Goal: Task Accomplishment & Management: Use online tool/utility

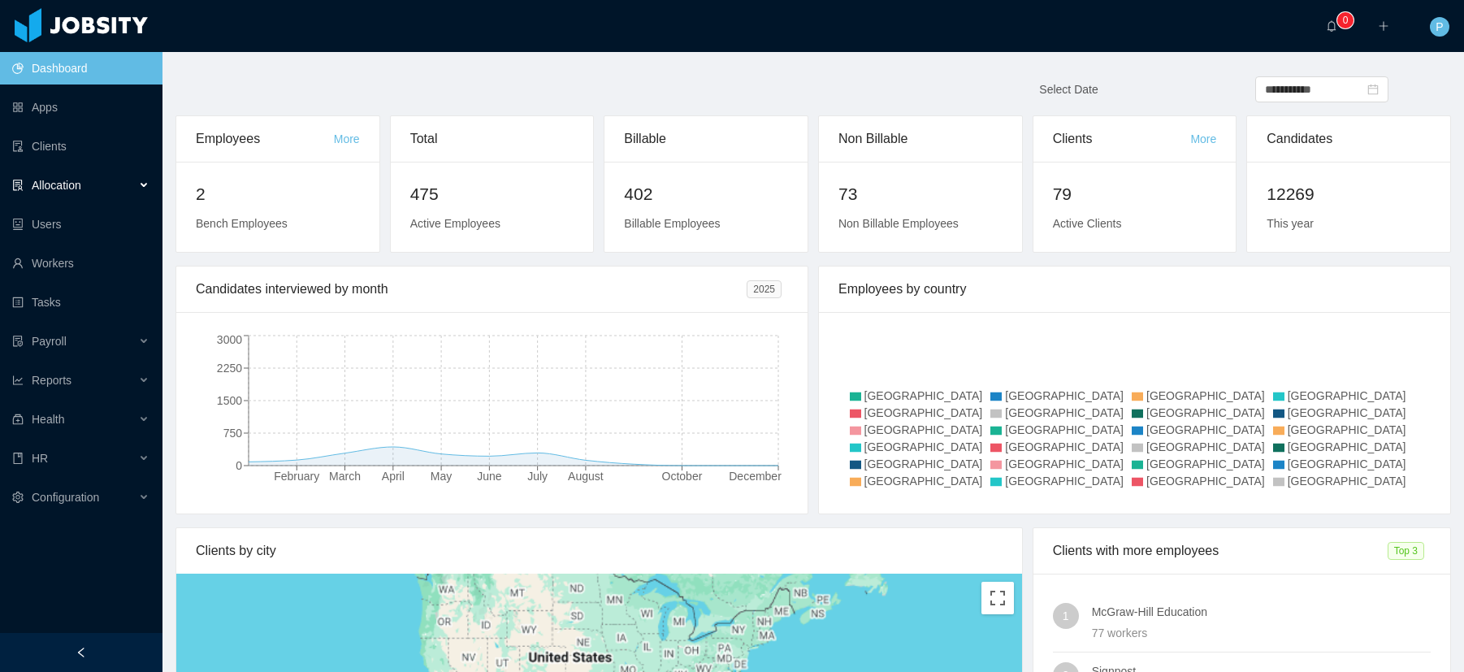
click at [78, 187] on span "Allocation" at bounding box center [57, 185] width 50 height 13
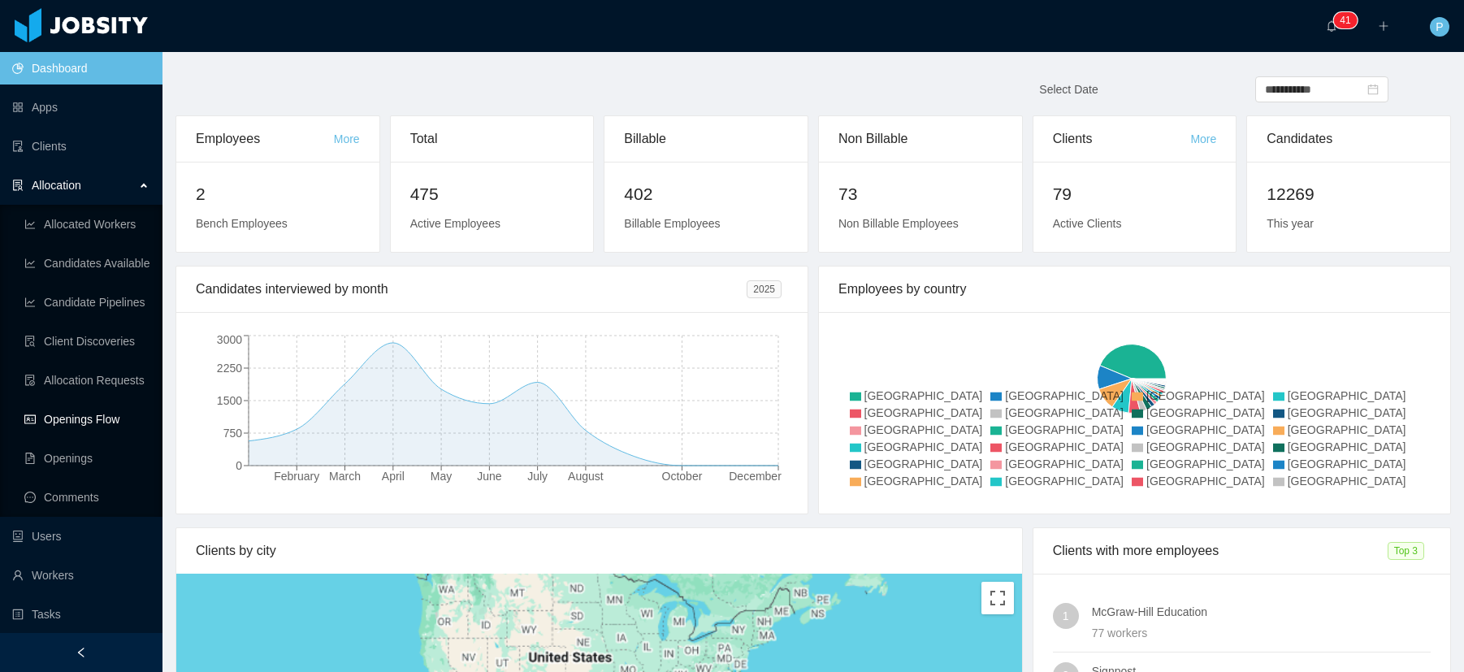
click at [86, 420] on link "Openings Flow" at bounding box center [86, 419] width 125 height 33
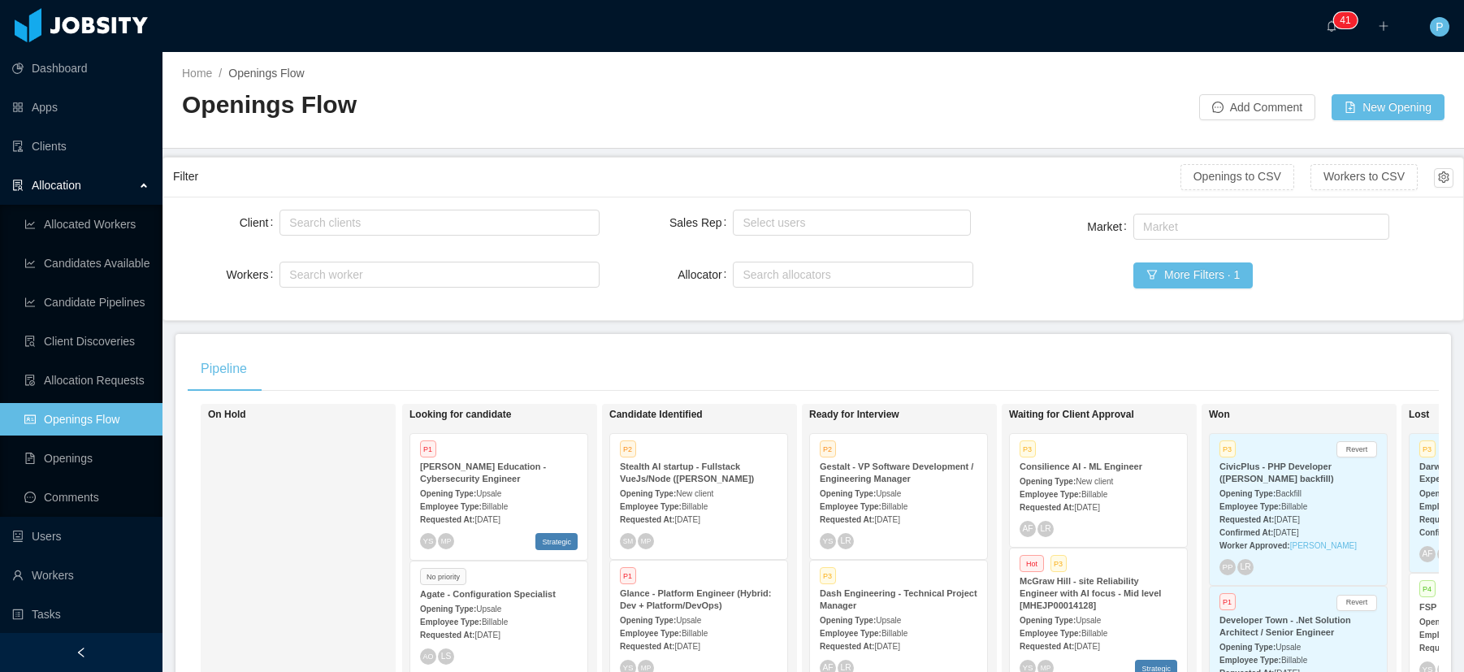
click at [406, 237] on div "Search clients" at bounding box center [440, 222] width 320 height 33
click at [410, 220] on div "Search clients" at bounding box center [435, 223] width 293 height 16
type input "****"
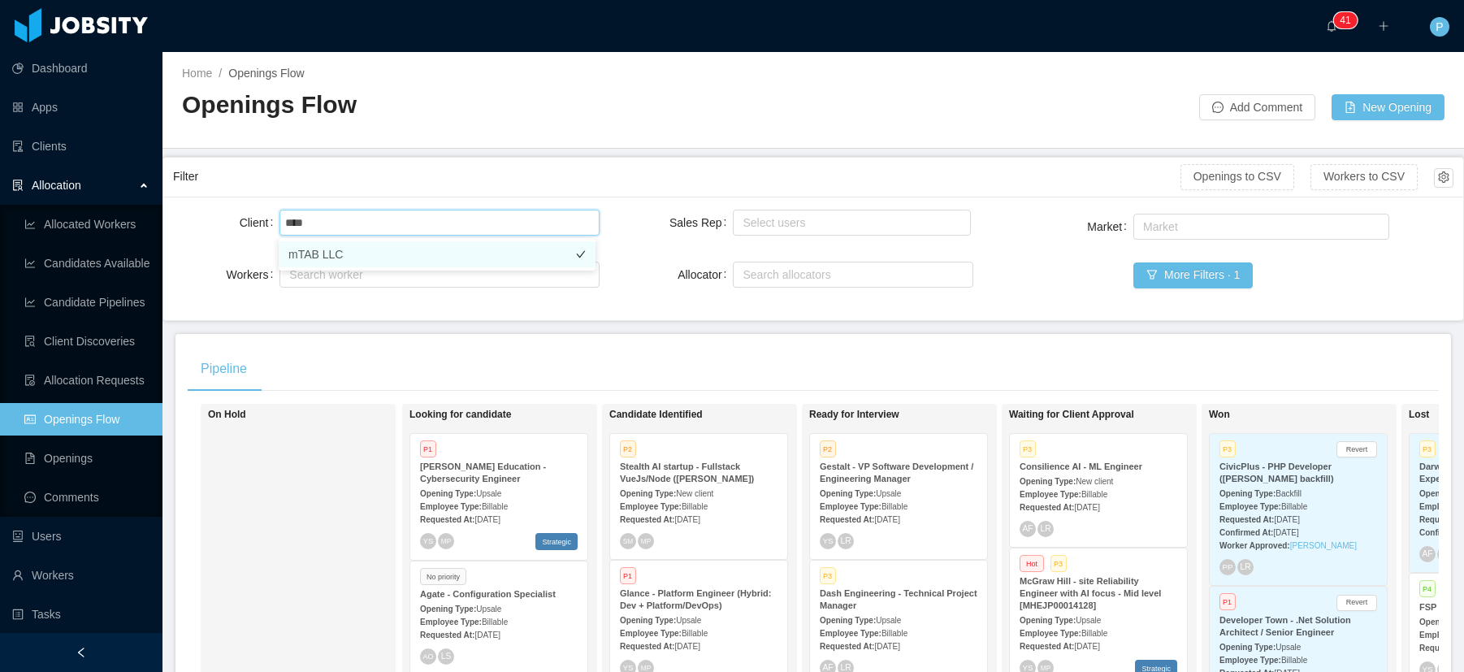
click at [366, 256] on li "mTAB LLC" at bounding box center [437, 254] width 317 height 26
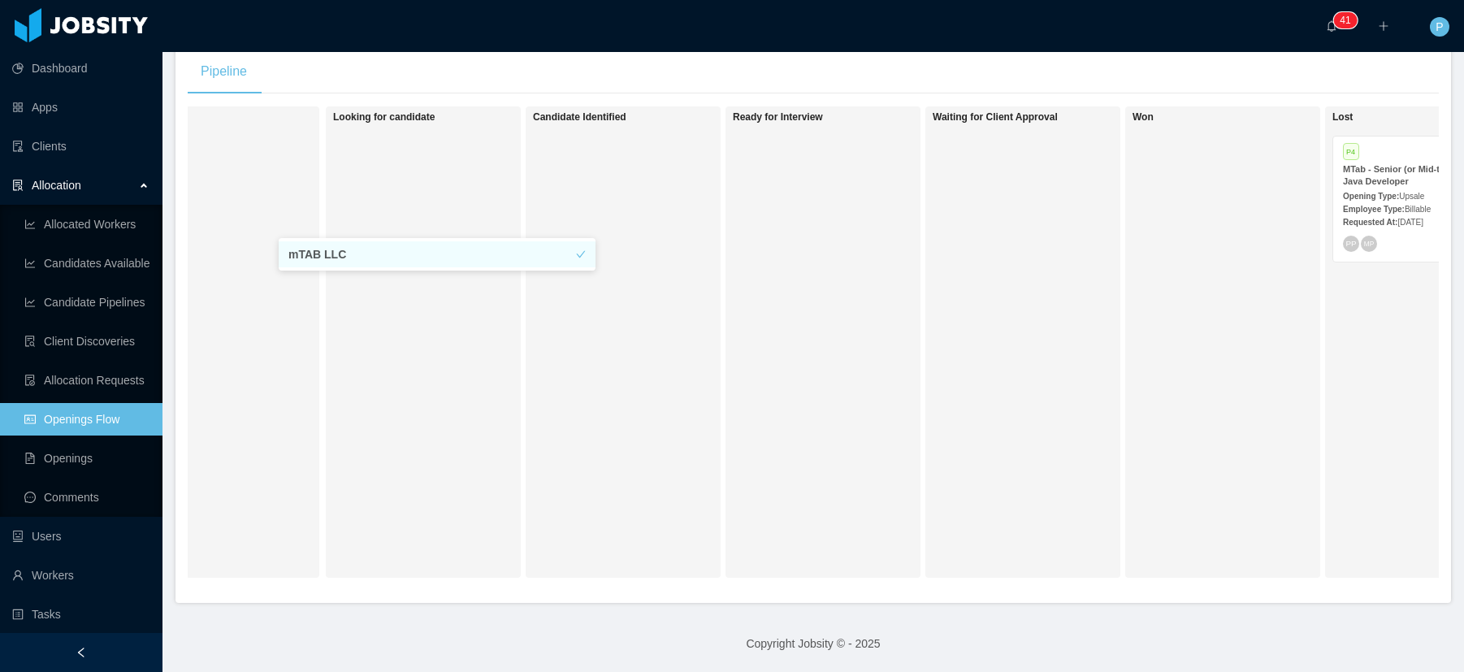
scroll to position [0, 196]
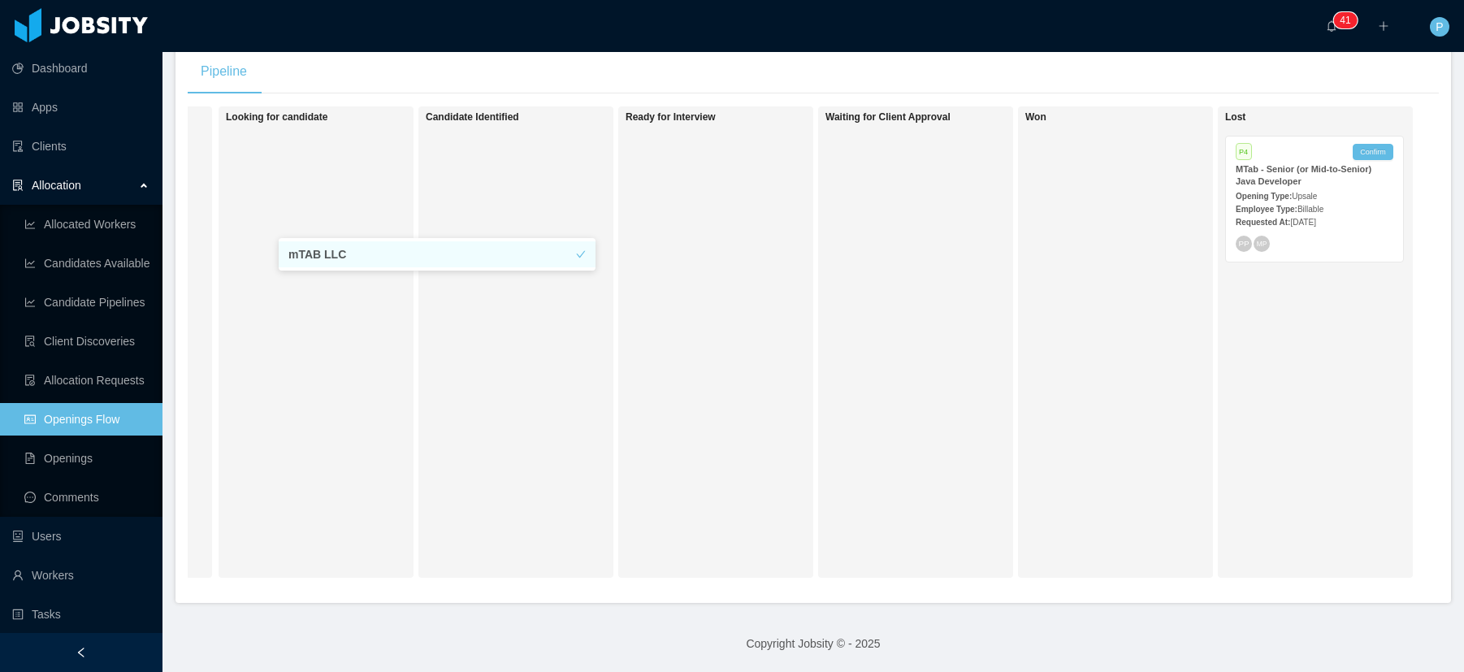
click at [1275, 167] on strong "MTab - Senior (or Mid-to-Senior) Java Developer" at bounding box center [1304, 175] width 136 height 22
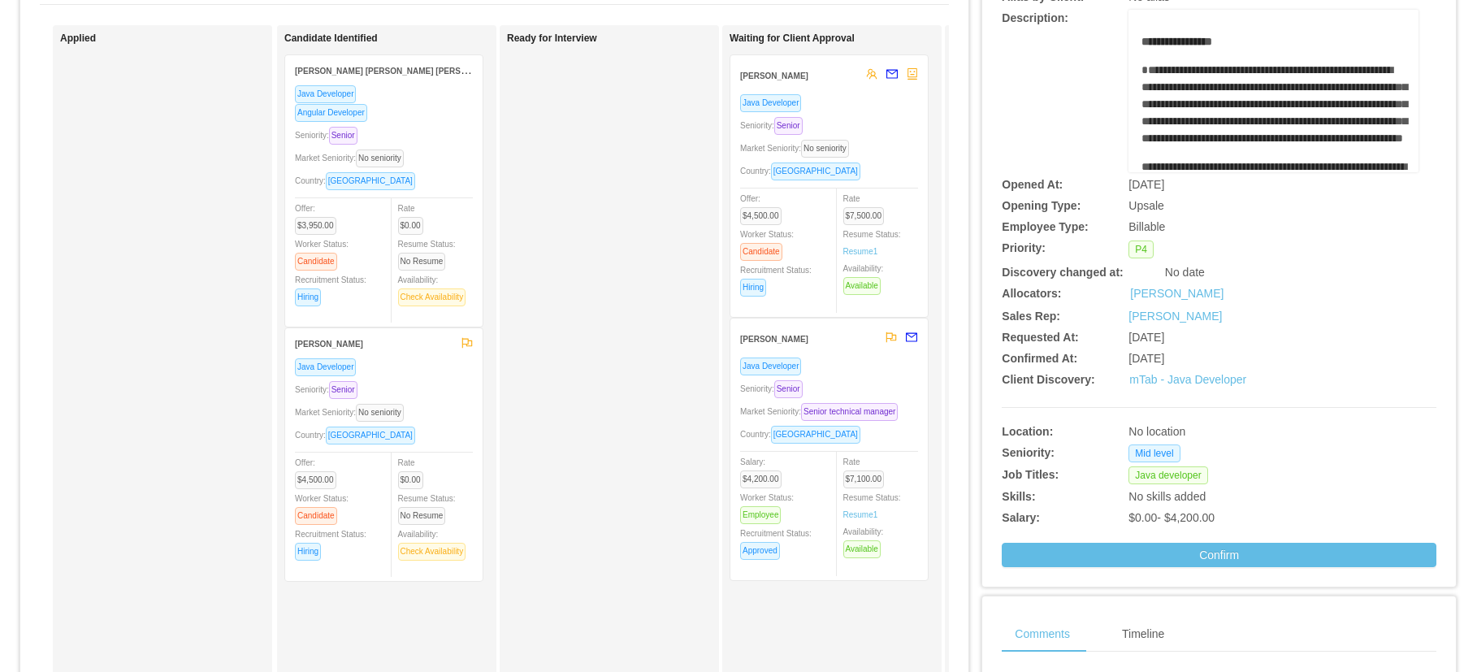
scroll to position [170, 0]
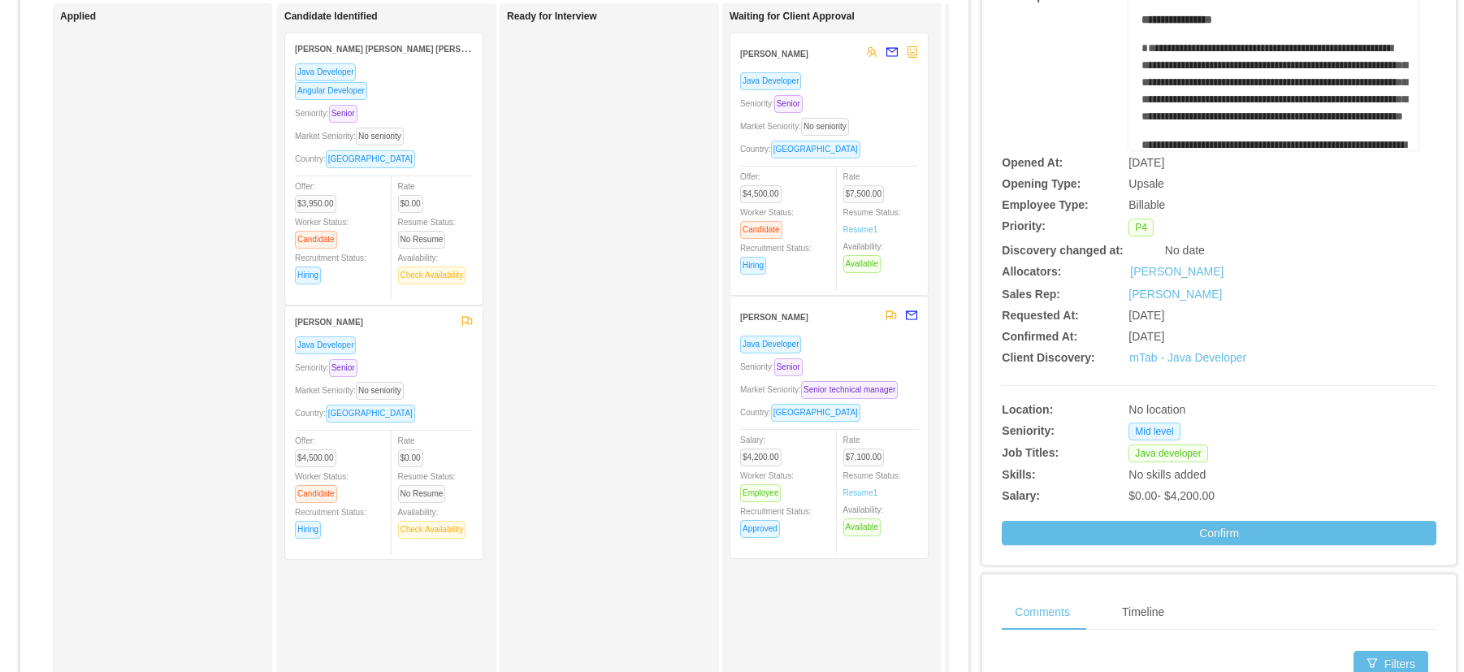
click at [837, 320] on div "Ivan Rodriguez" at bounding box center [808, 316] width 137 height 30
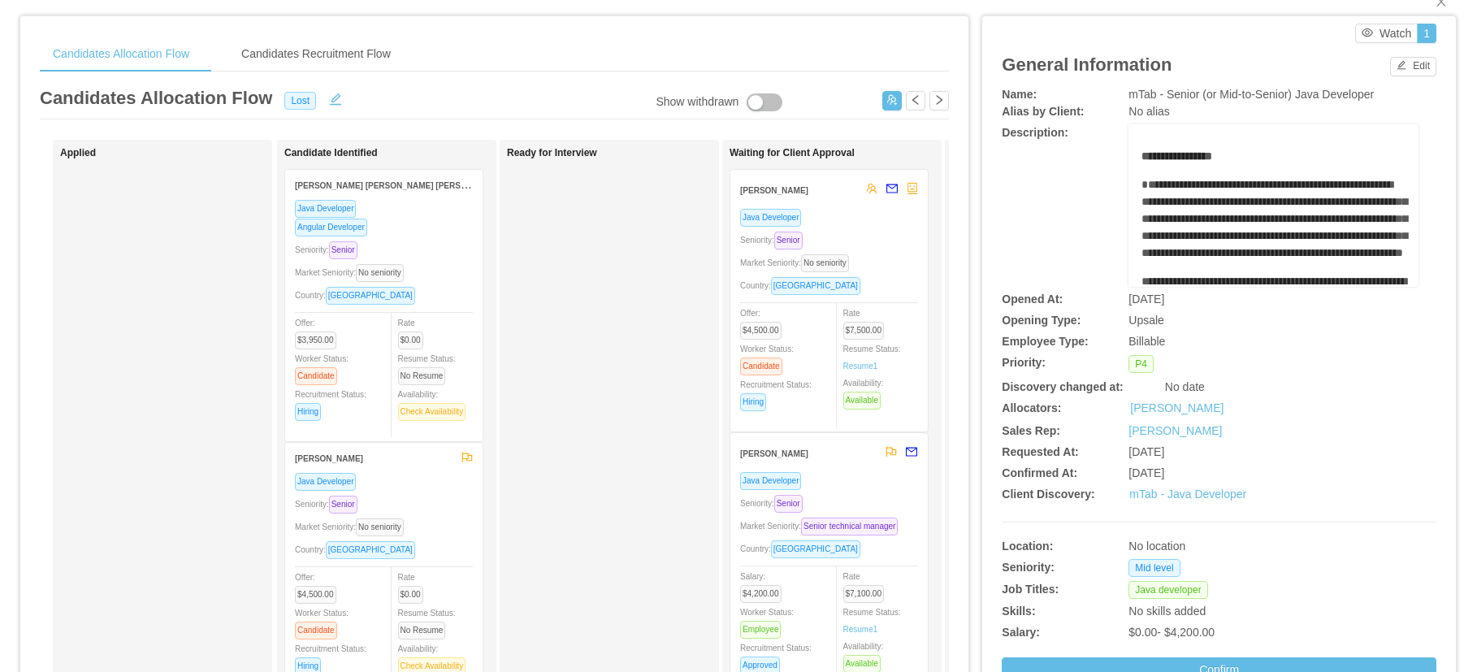
scroll to position [0, 0]
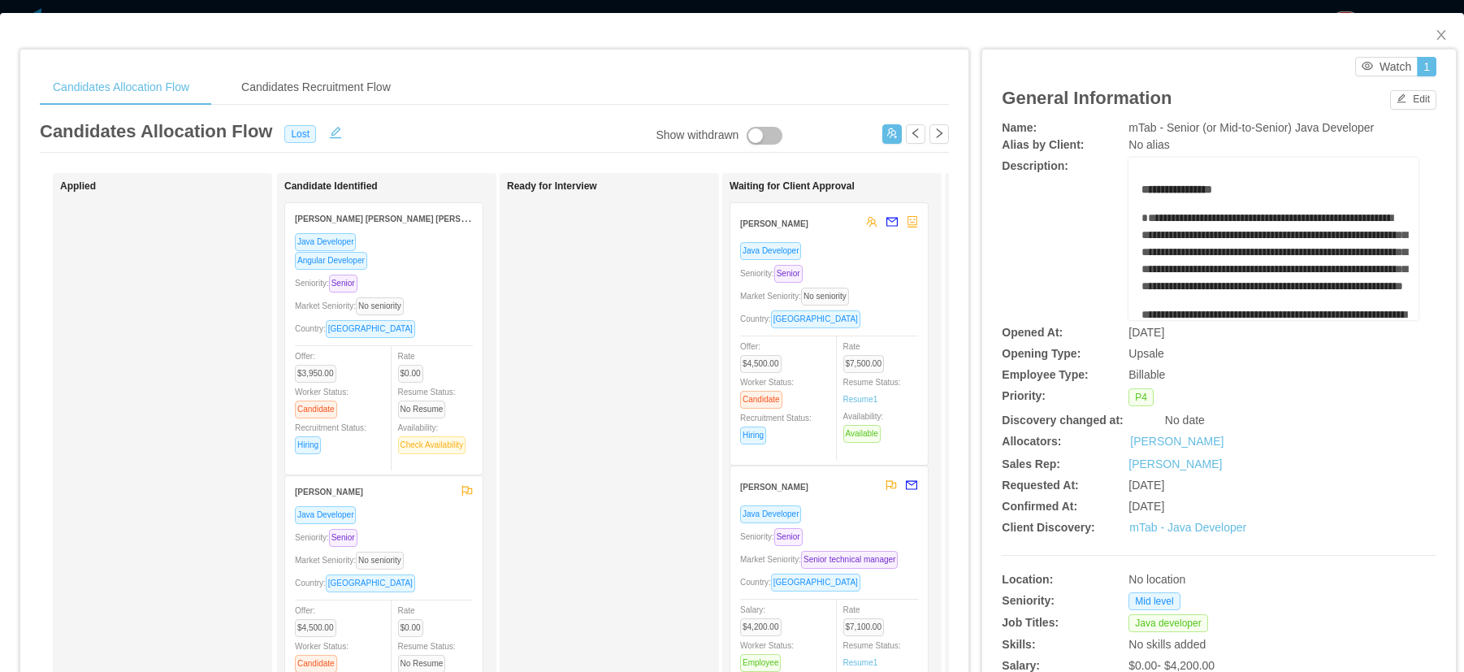
click at [832, 229] on div "Andres Perez" at bounding box center [799, 223] width 118 height 30
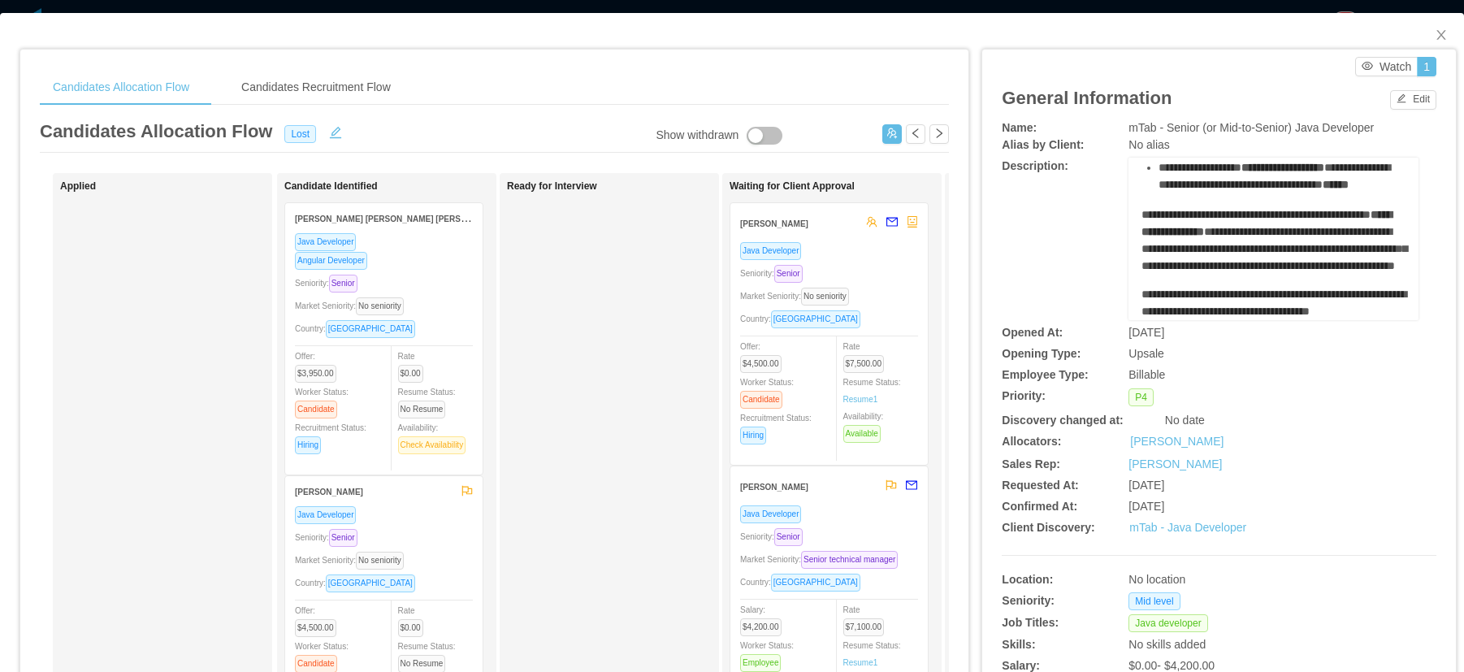
scroll to position [956, 0]
click at [1441, 39] on span "Close" at bounding box center [1442, 36] width 46 height 46
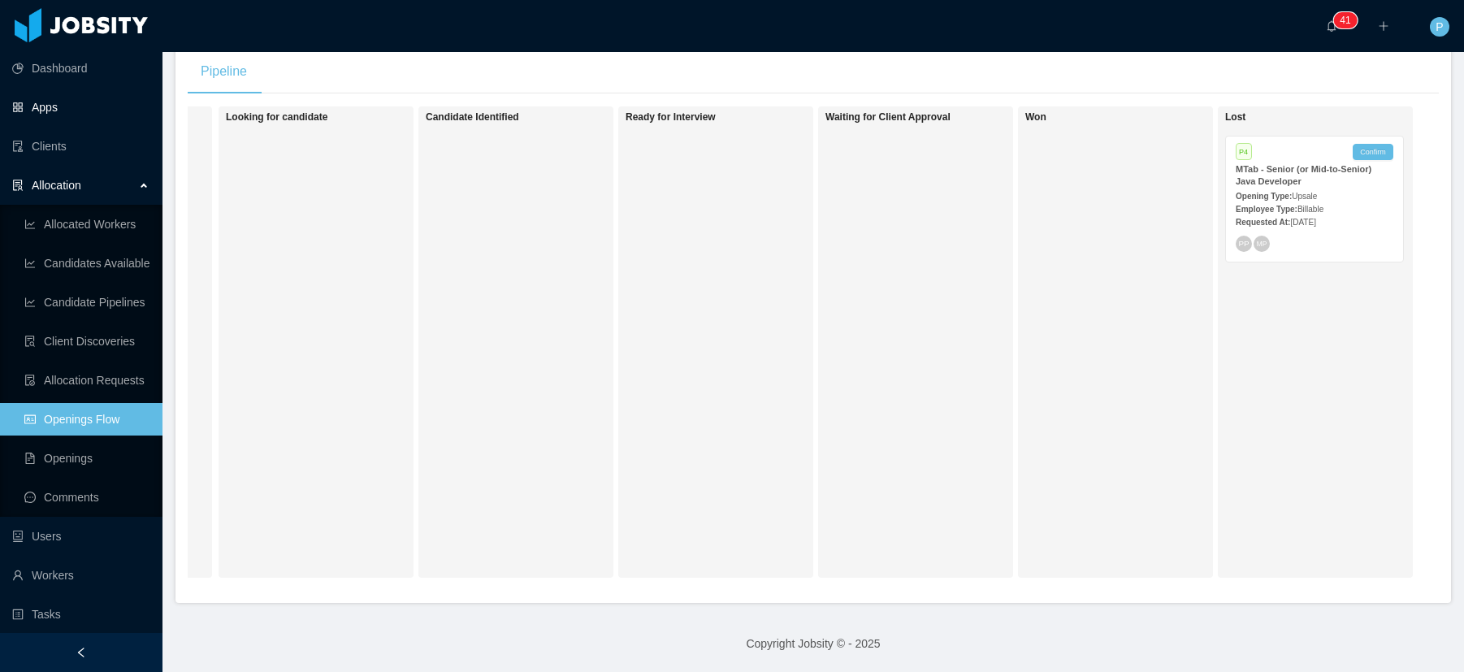
click at [82, 103] on link "Apps" at bounding box center [80, 107] width 137 height 33
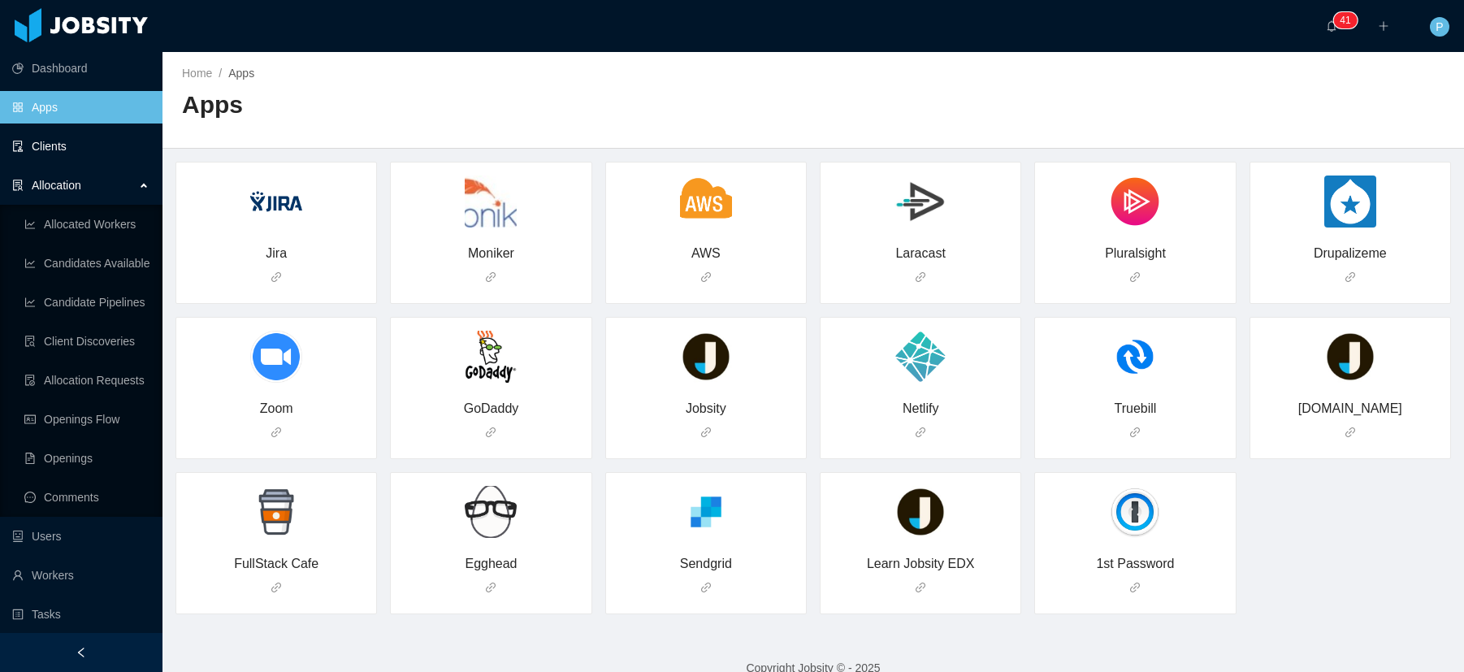
click at [80, 147] on link "Clients" at bounding box center [80, 146] width 137 height 33
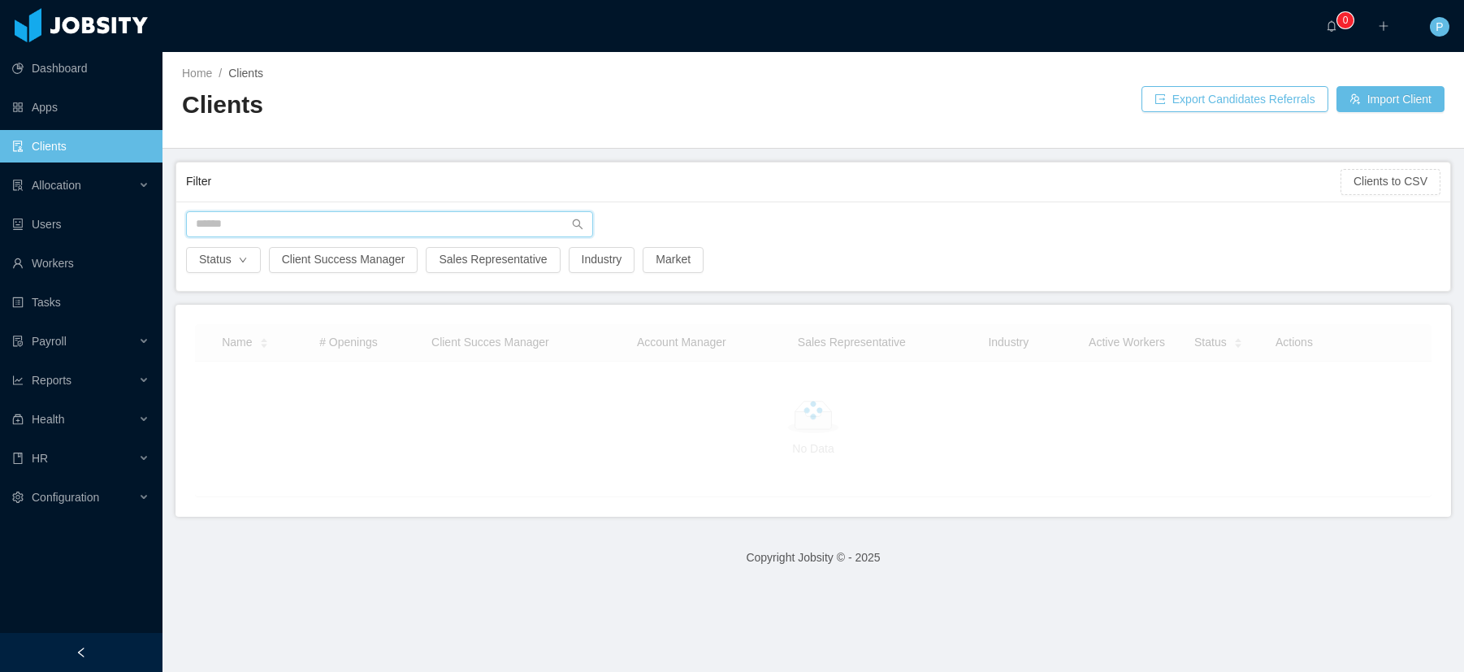
click at [335, 215] on input "text" at bounding box center [389, 224] width 407 height 26
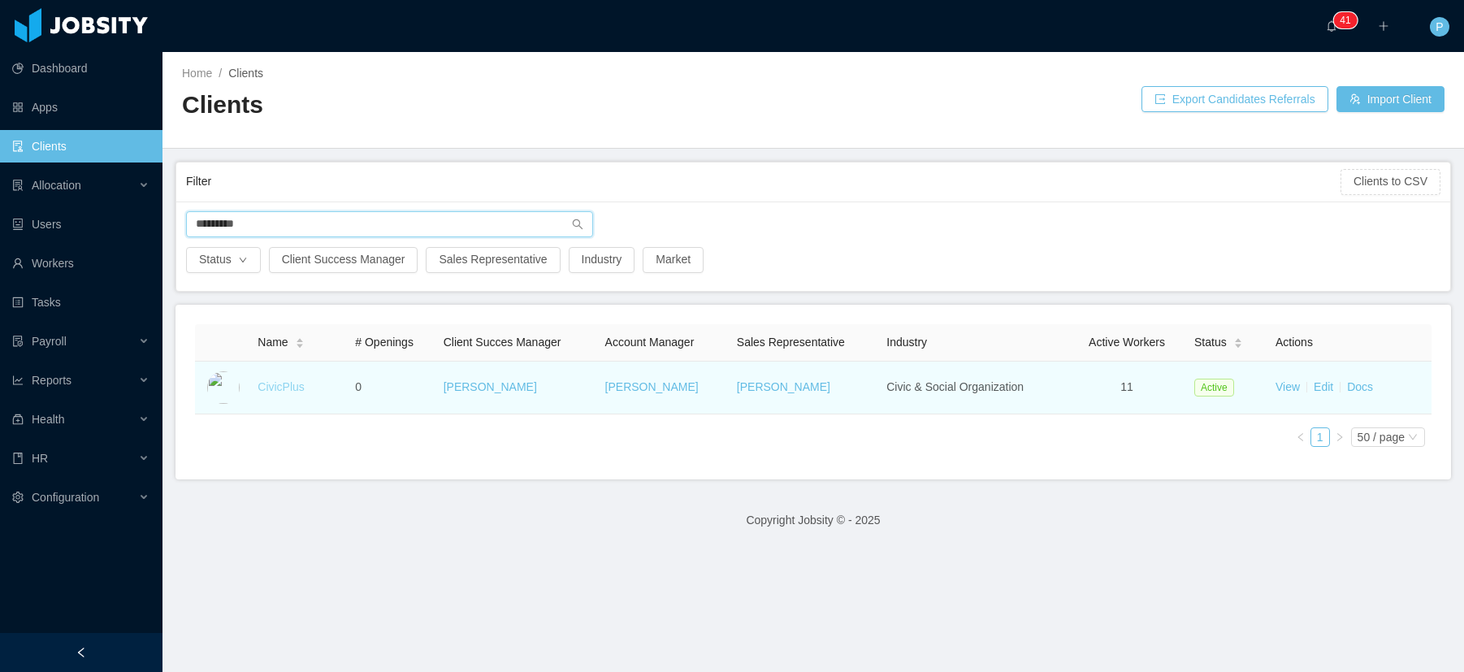
type input "*********"
click at [282, 390] on link "CivicPlus" at bounding box center [281, 386] width 47 height 13
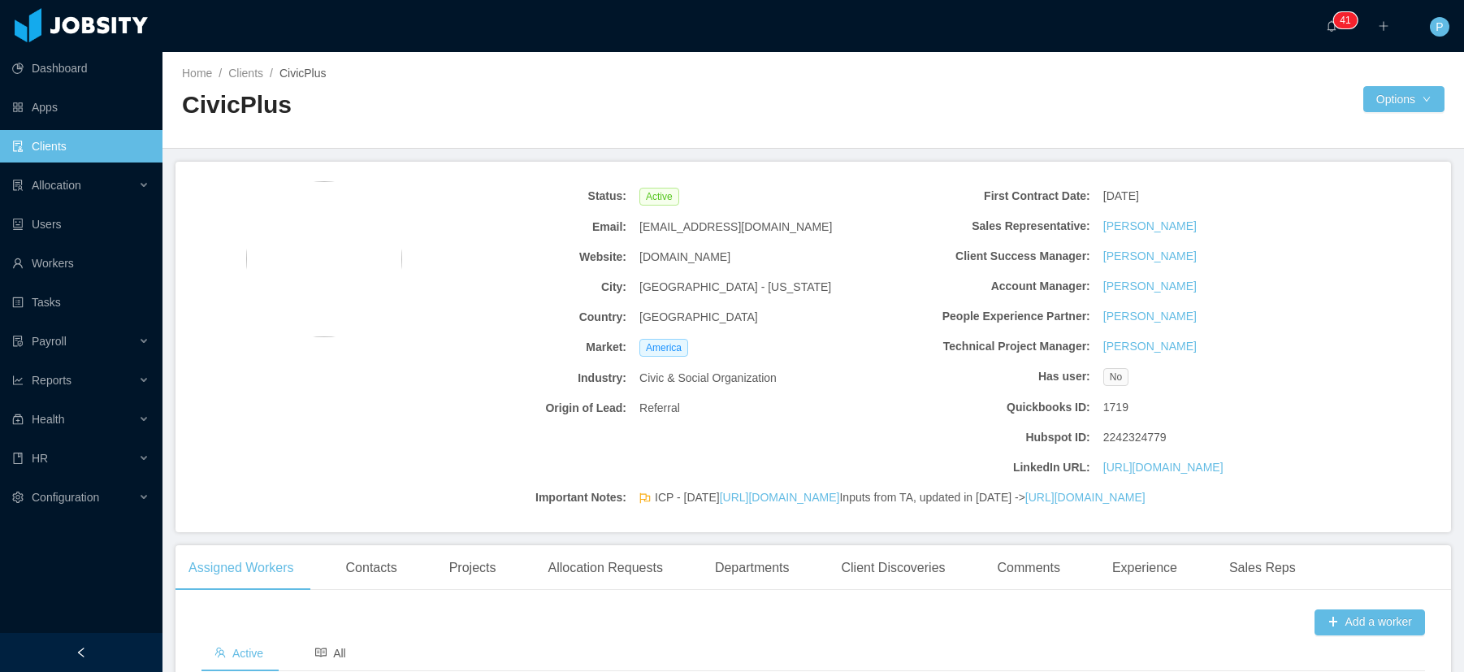
click at [540, 234] on b "Email:" at bounding box center [517, 227] width 219 height 17
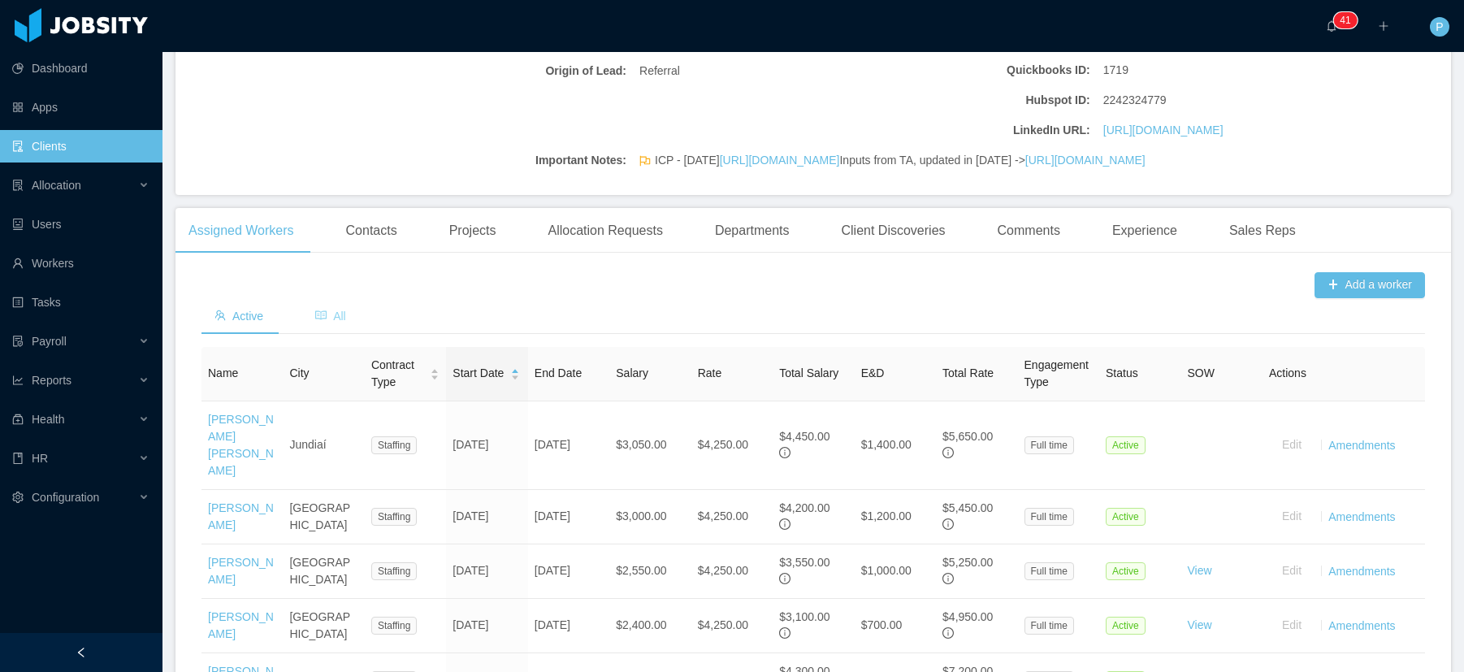
click at [324, 335] on div "All" at bounding box center [330, 316] width 57 height 37
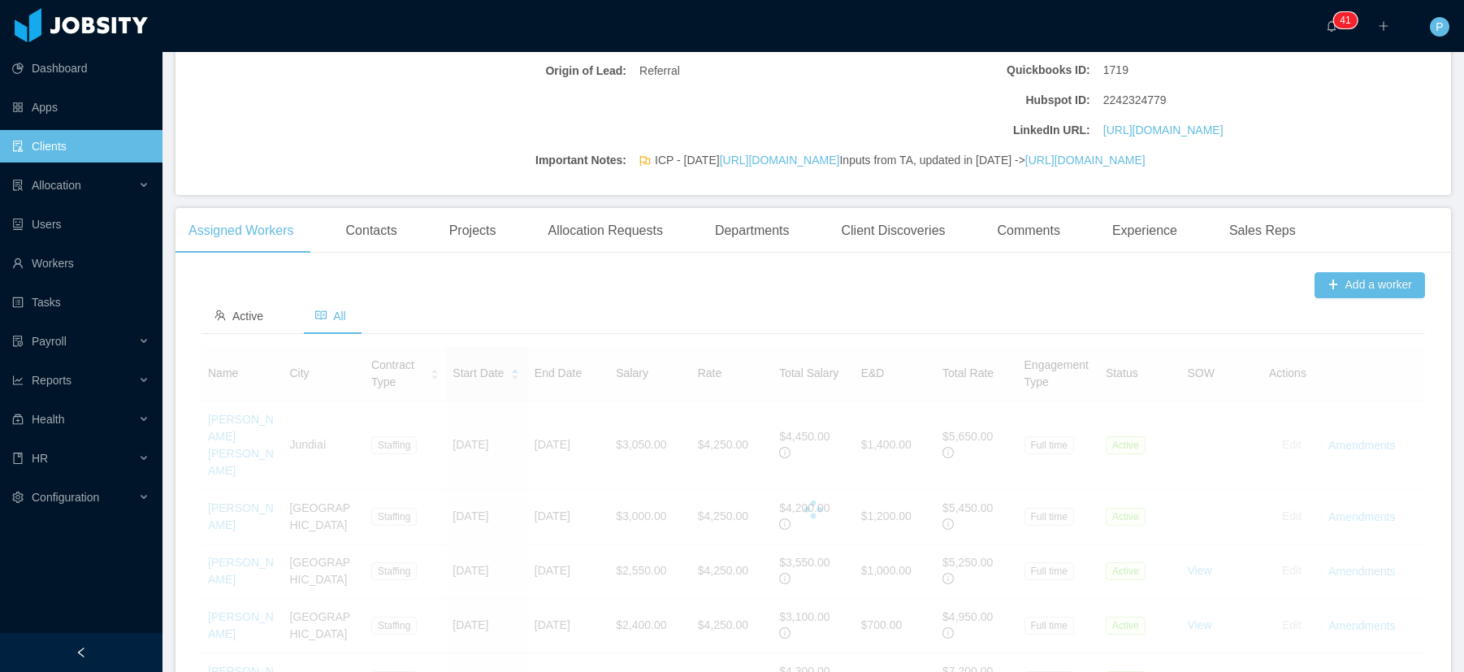
click at [507, 335] on div "Active All" at bounding box center [814, 316] width 1224 height 37
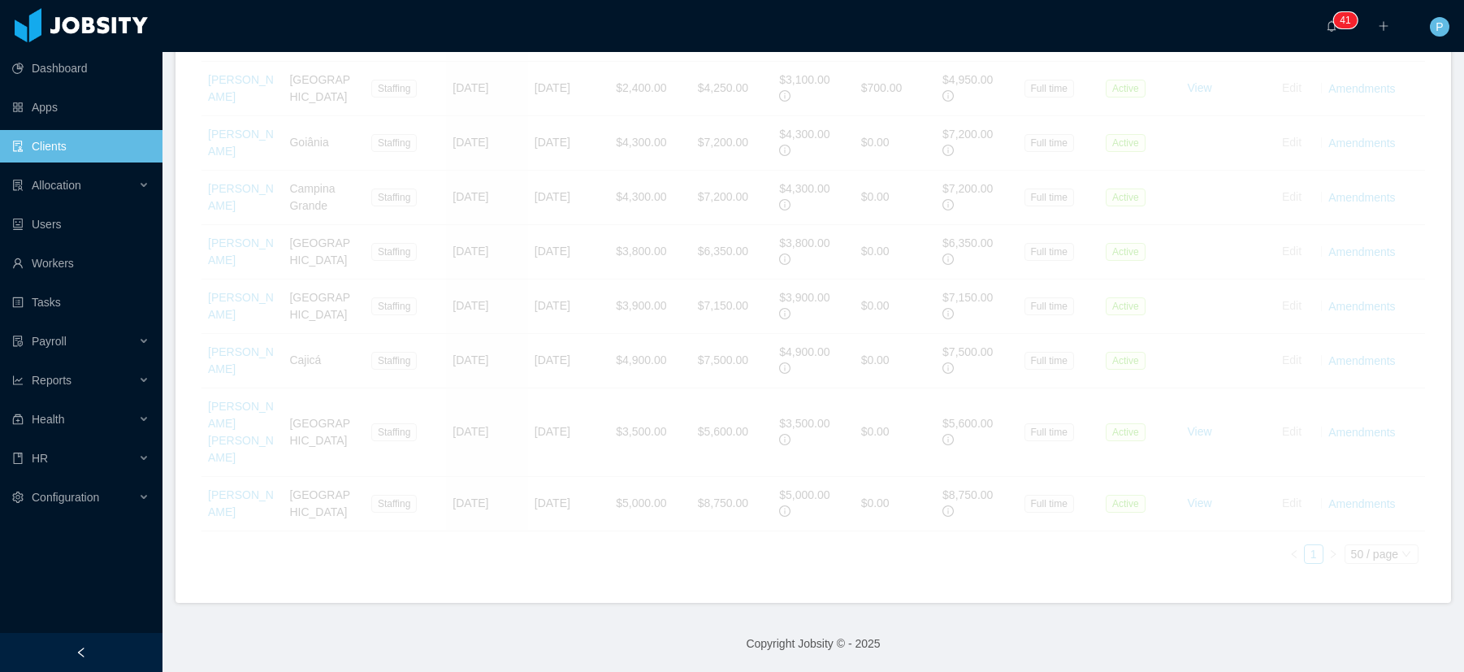
scroll to position [921, 0]
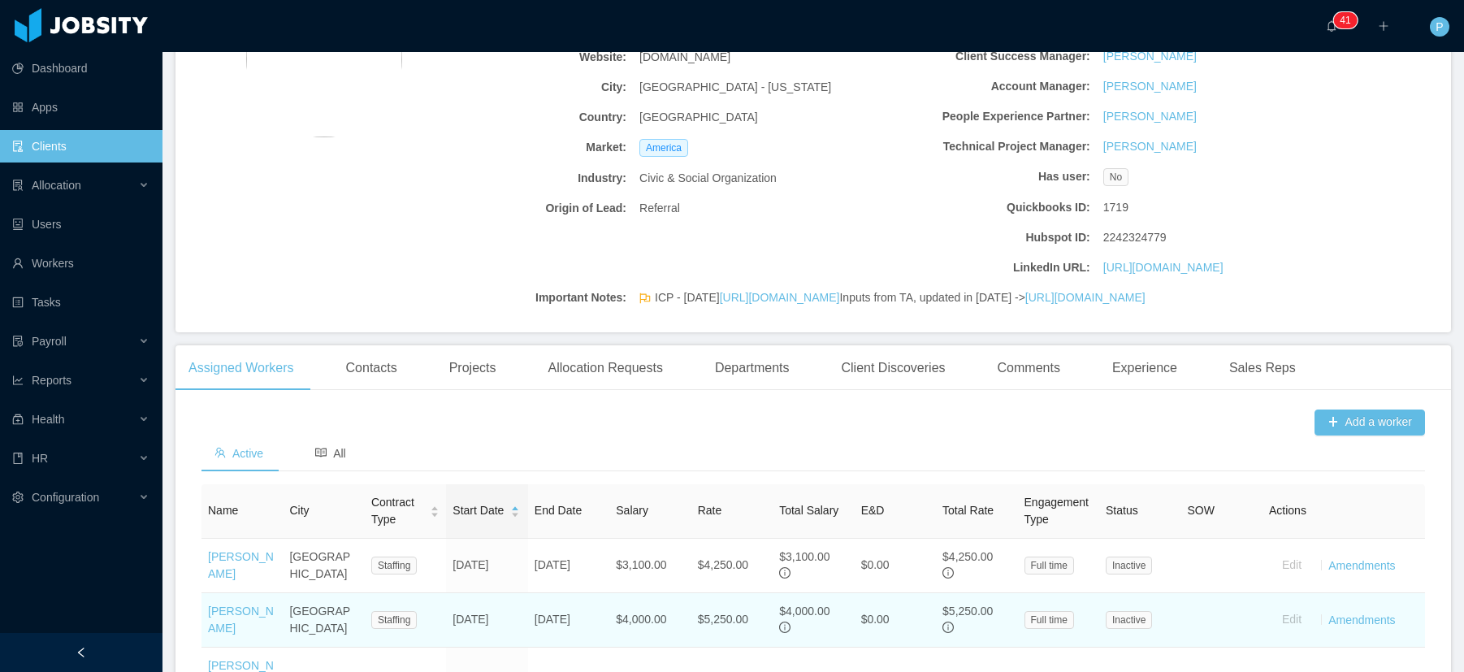
scroll to position [321, 0]
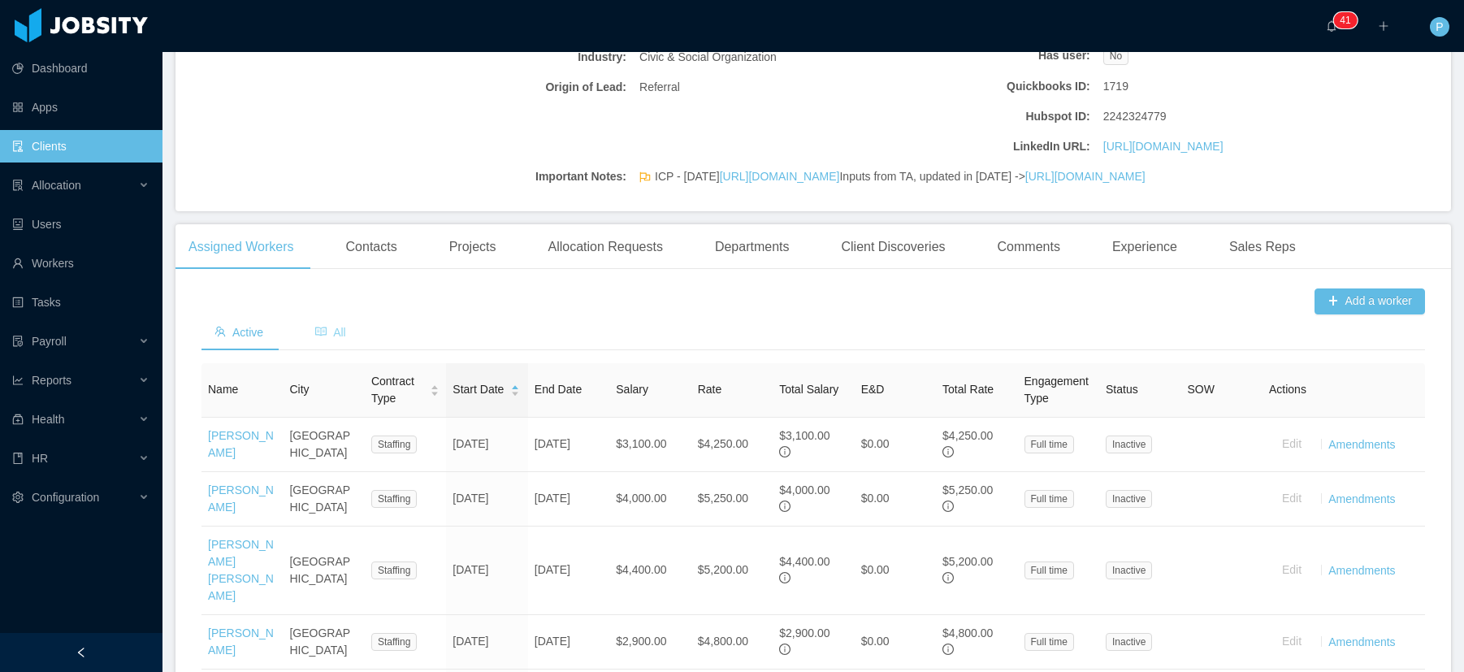
click at [320, 337] on icon "icon: read" at bounding box center [320, 331] width 11 height 11
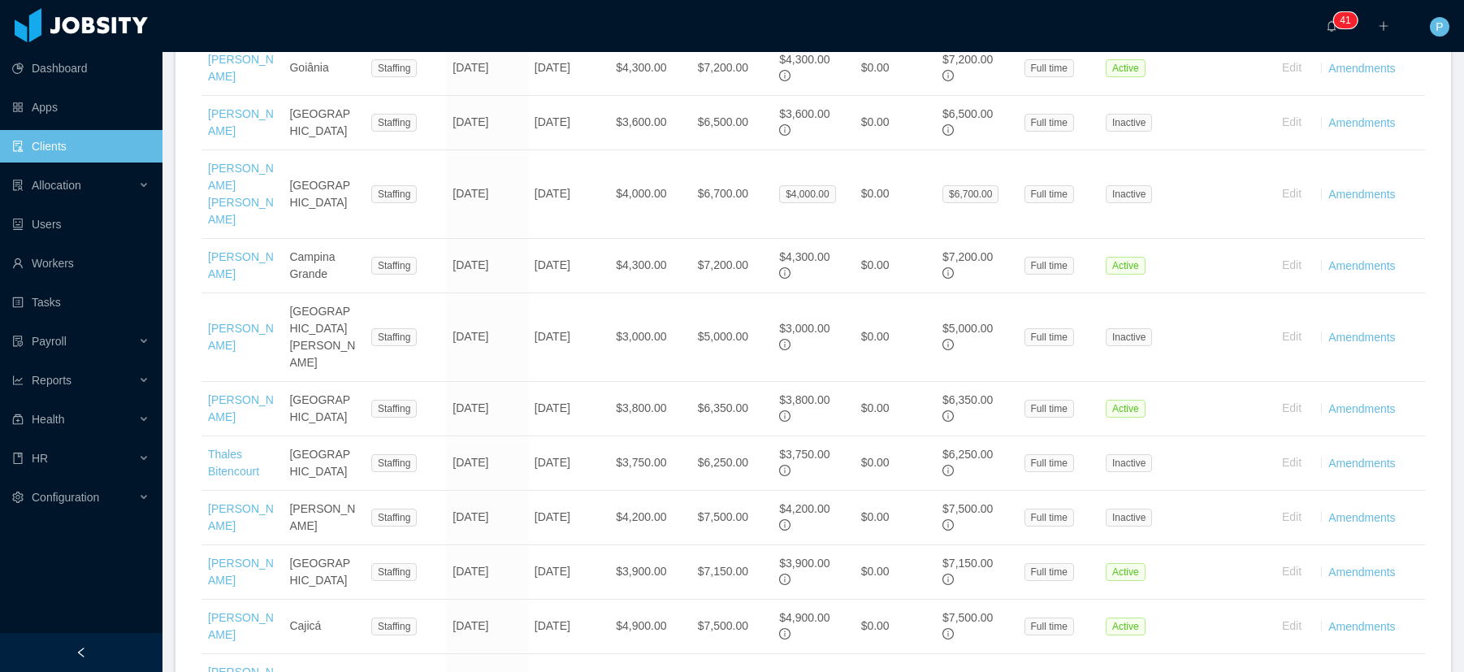
scroll to position [2171, 0]
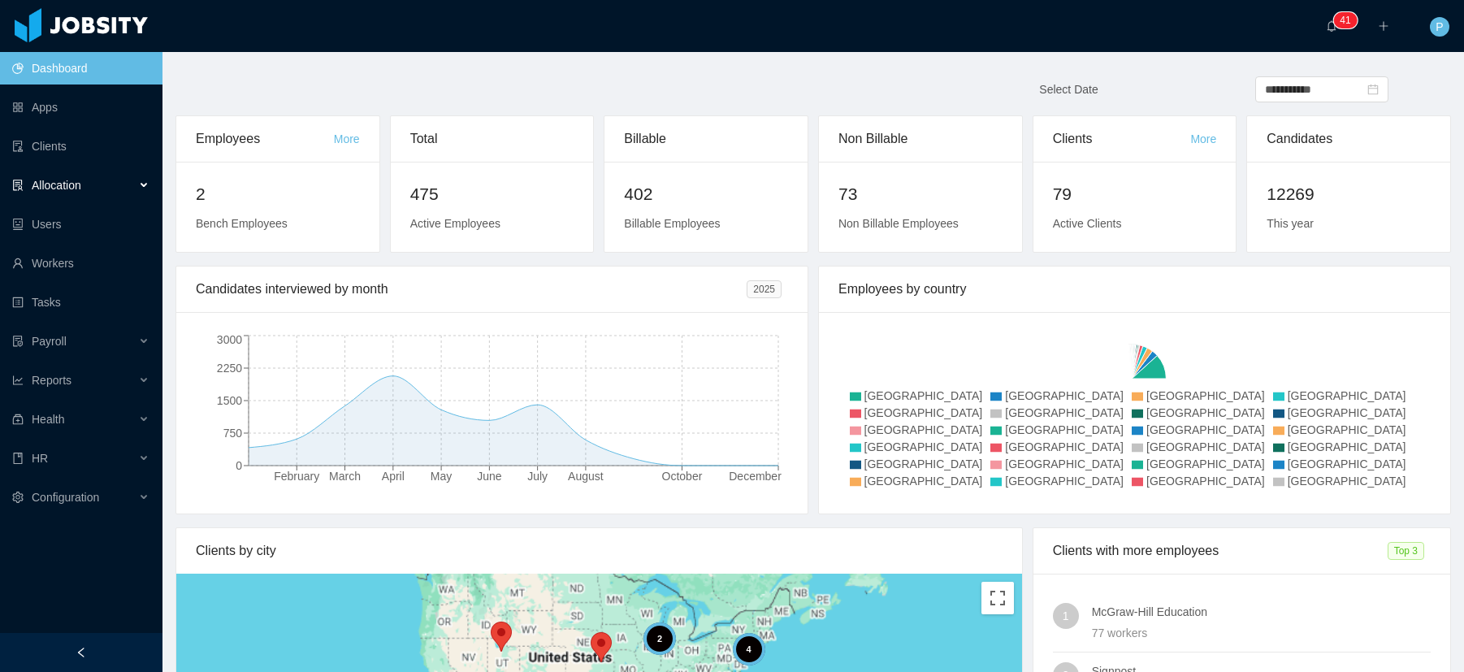
click at [72, 189] on span "Allocation" at bounding box center [57, 185] width 50 height 13
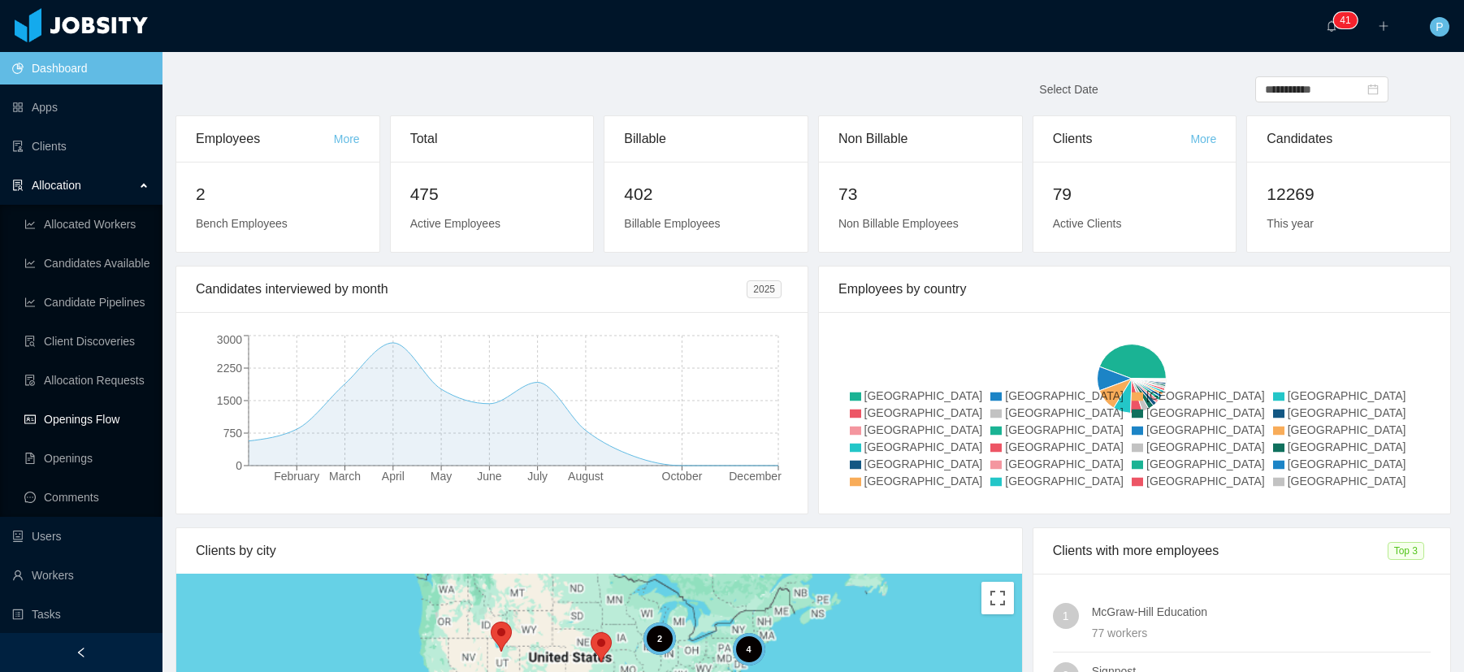
click at [85, 417] on link "Openings Flow" at bounding box center [86, 419] width 125 height 33
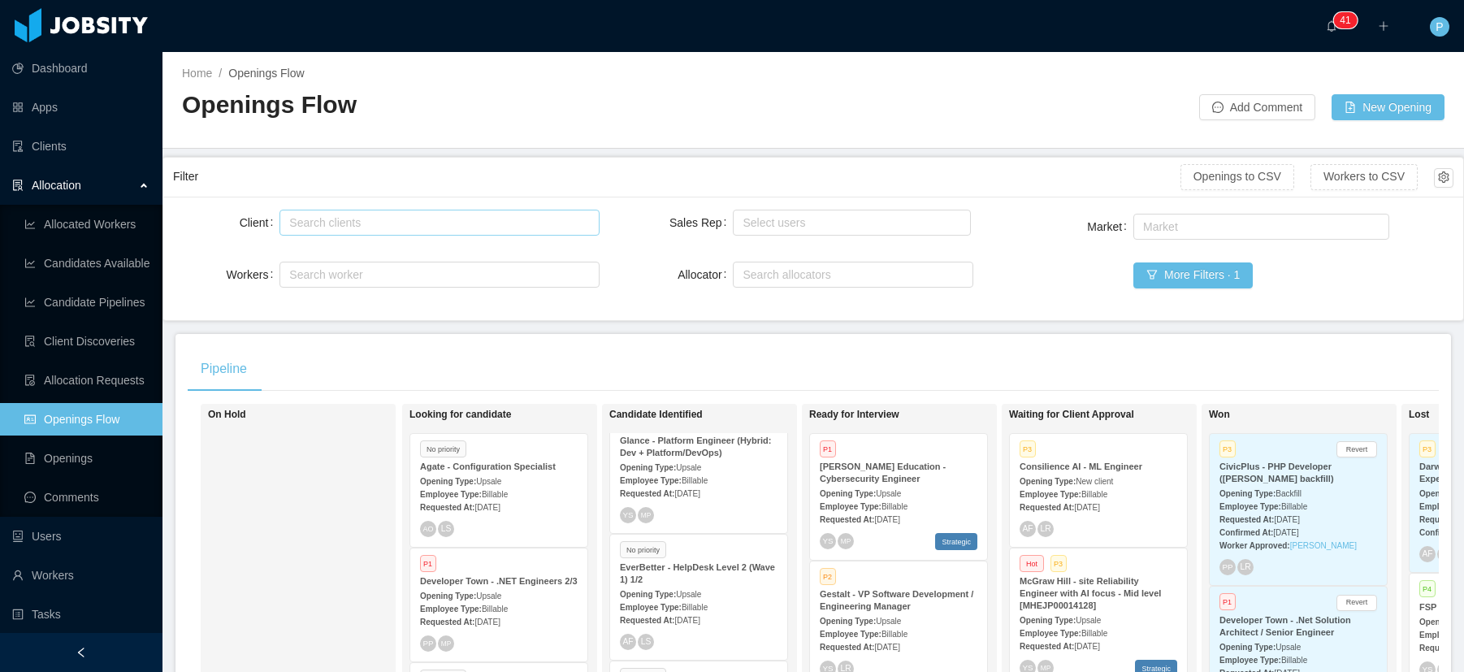
click at [358, 225] on div "Search clients" at bounding box center [435, 223] width 293 height 16
type input "*********"
click at [342, 250] on li "CivicPlus" at bounding box center [437, 254] width 317 height 26
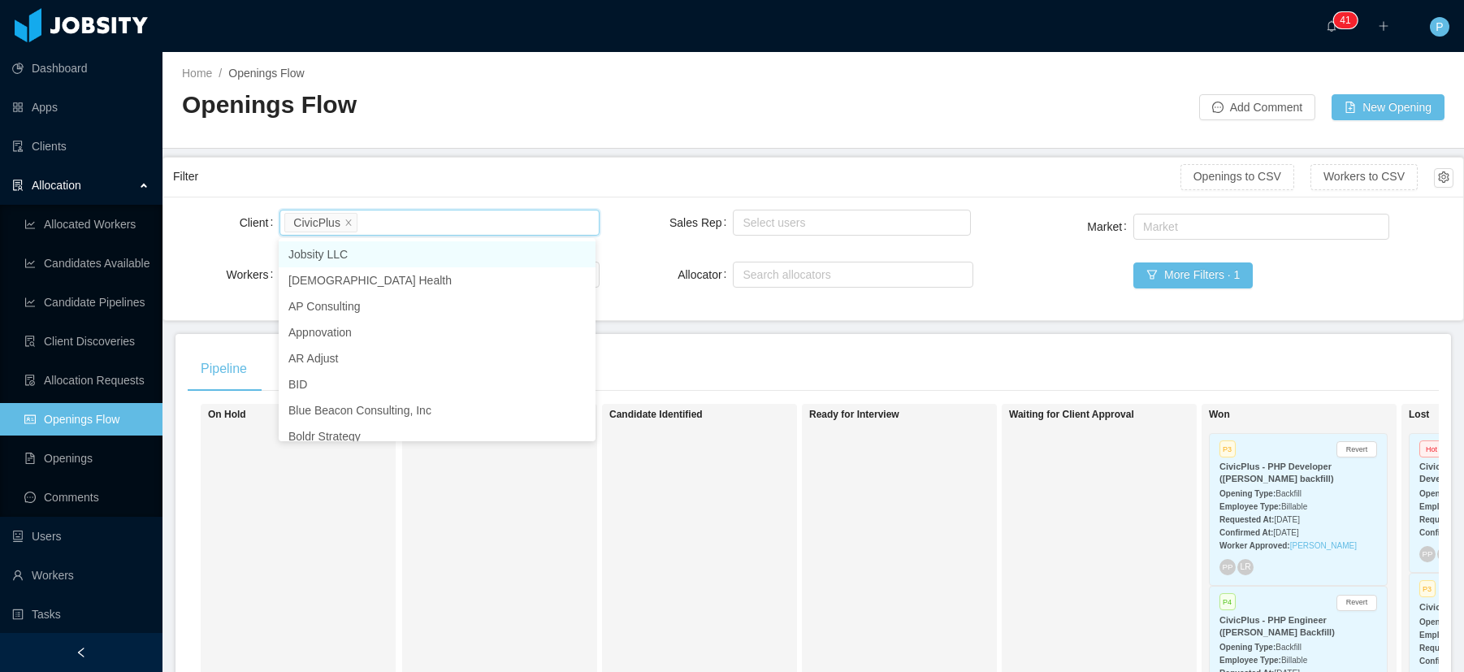
click at [987, 109] on div at bounding box center [1006, 99] width 386 height 42
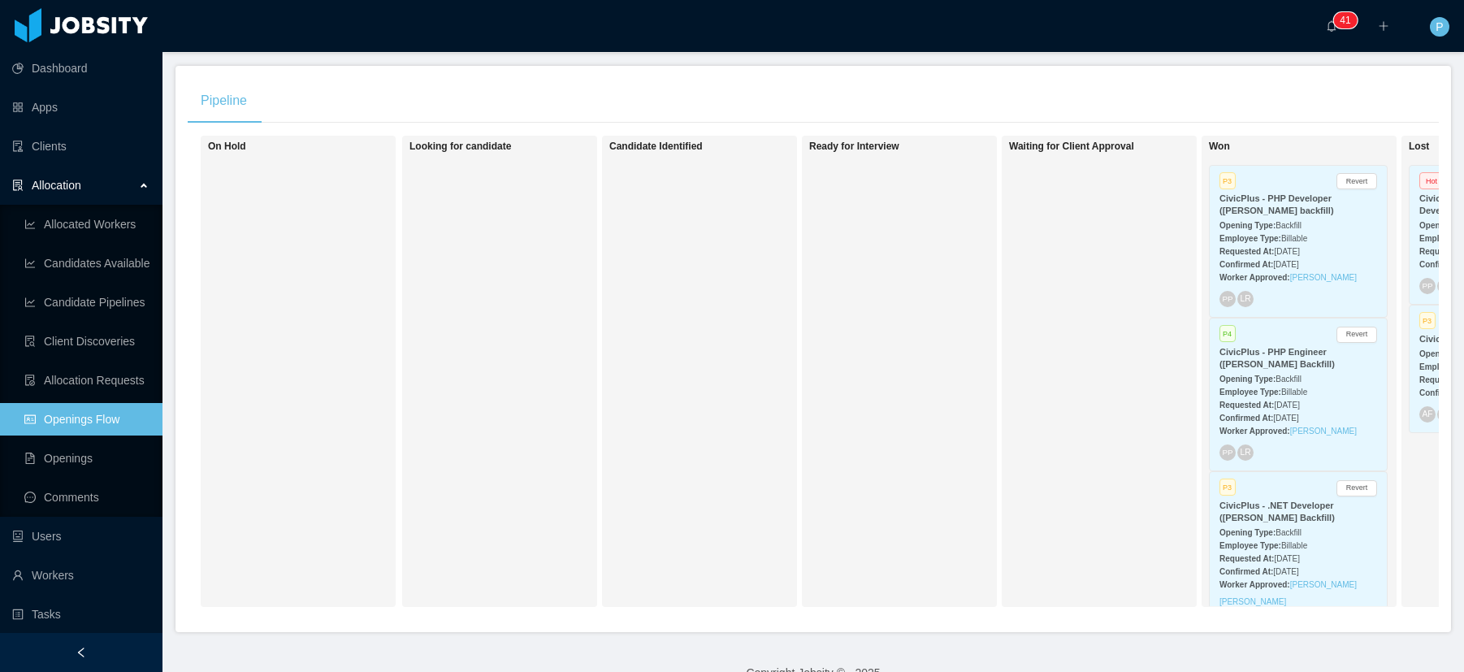
scroll to position [310, 0]
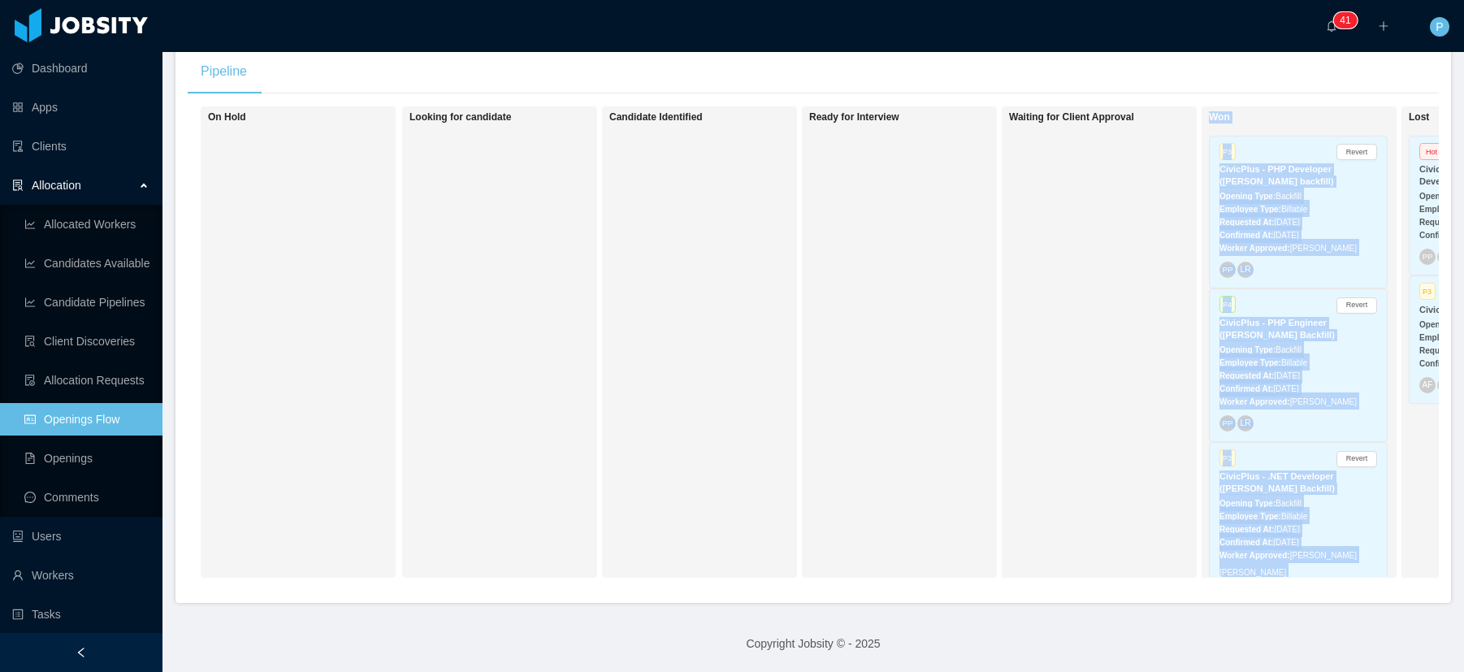
drag, startPoint x: 1128, startPoint y: 591, endPoint x: 1373, endPoint y: 583, distance: 244.7
click at [1373, 583] on div "Pipeline On Hold Looking for candidate Candidate Identified Ready for Interview…" at bounding box center [814, 320] width 1276 height 566
click at [1244, 591] on div "Pipeline On Hold Looking for candidate Candidate Identified Ready for Interview…" at bounding box center [814, 320] width 1276 height 566
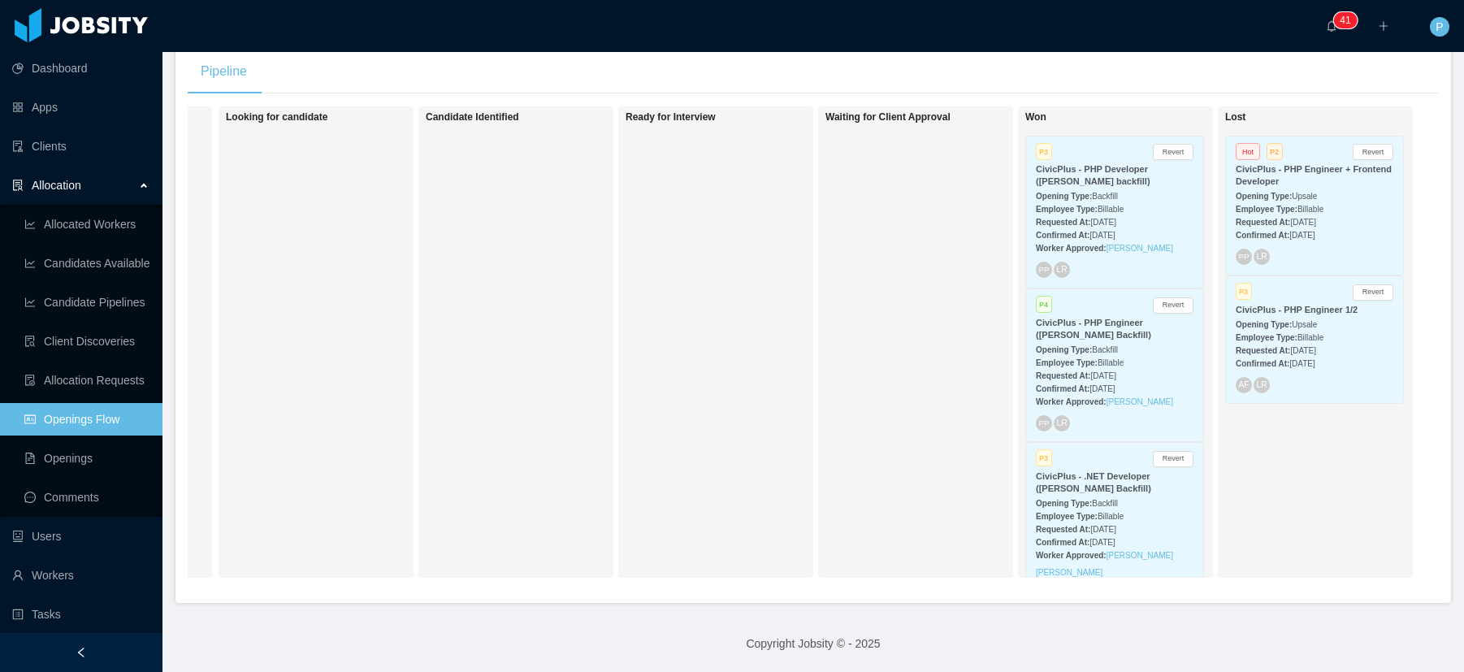
scroll to position [0, 196]
click at [1092, 192] on span "Backfill" at bounding box center [1105, 196] width 26 height 9
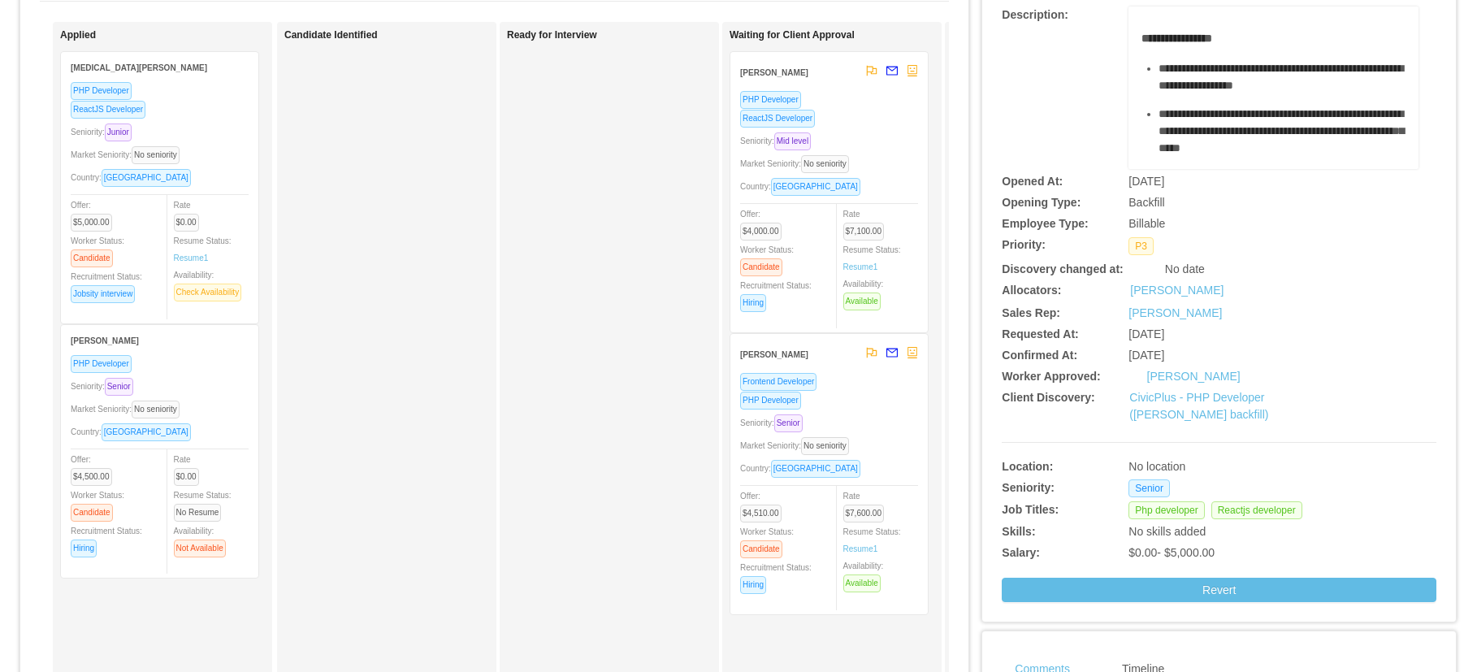
scroll to position [440, 0]
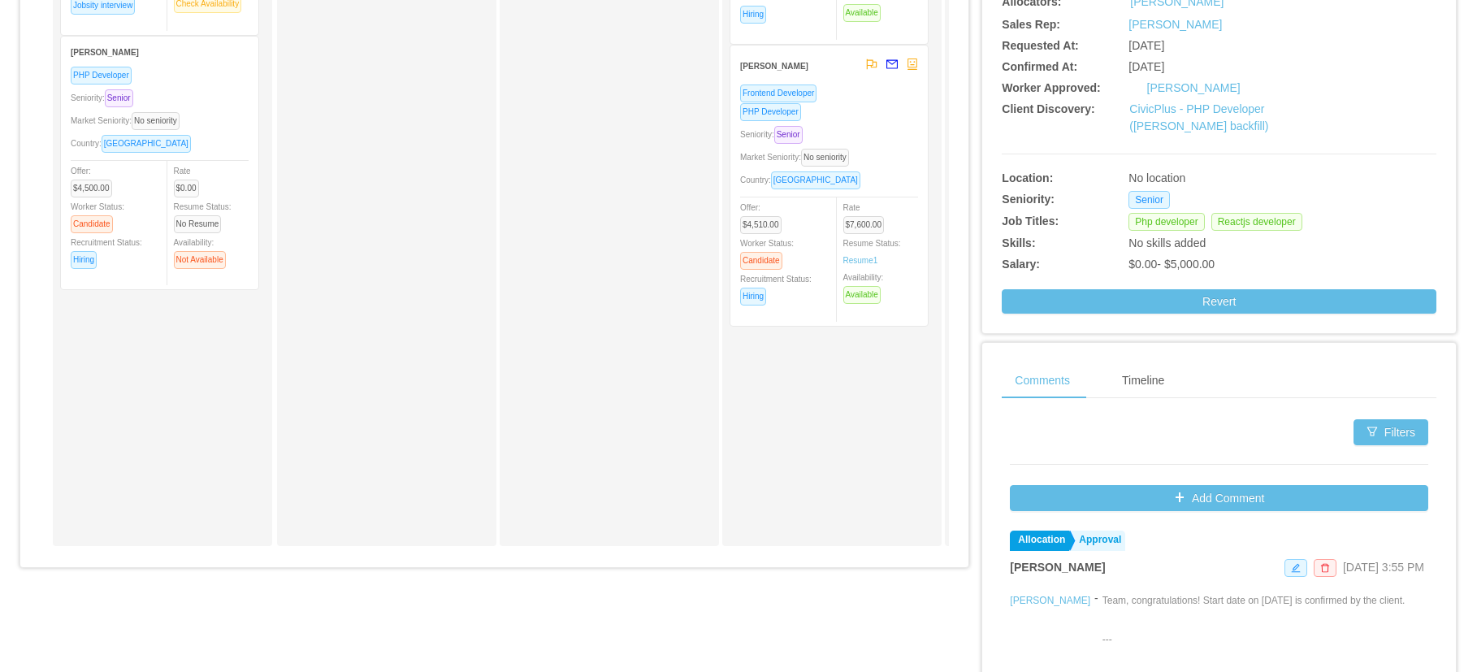
drag, startPoint x: 533, startPoint y: 572, endPoint x: 547, endPoint y: 566, distance: 14.9
click at [546, 567] on div "Candidates Allocation Flow Candidates Recruitment Flow Candidates Allocation Fl…" at bounding box center [494, 94] width 948 height 969
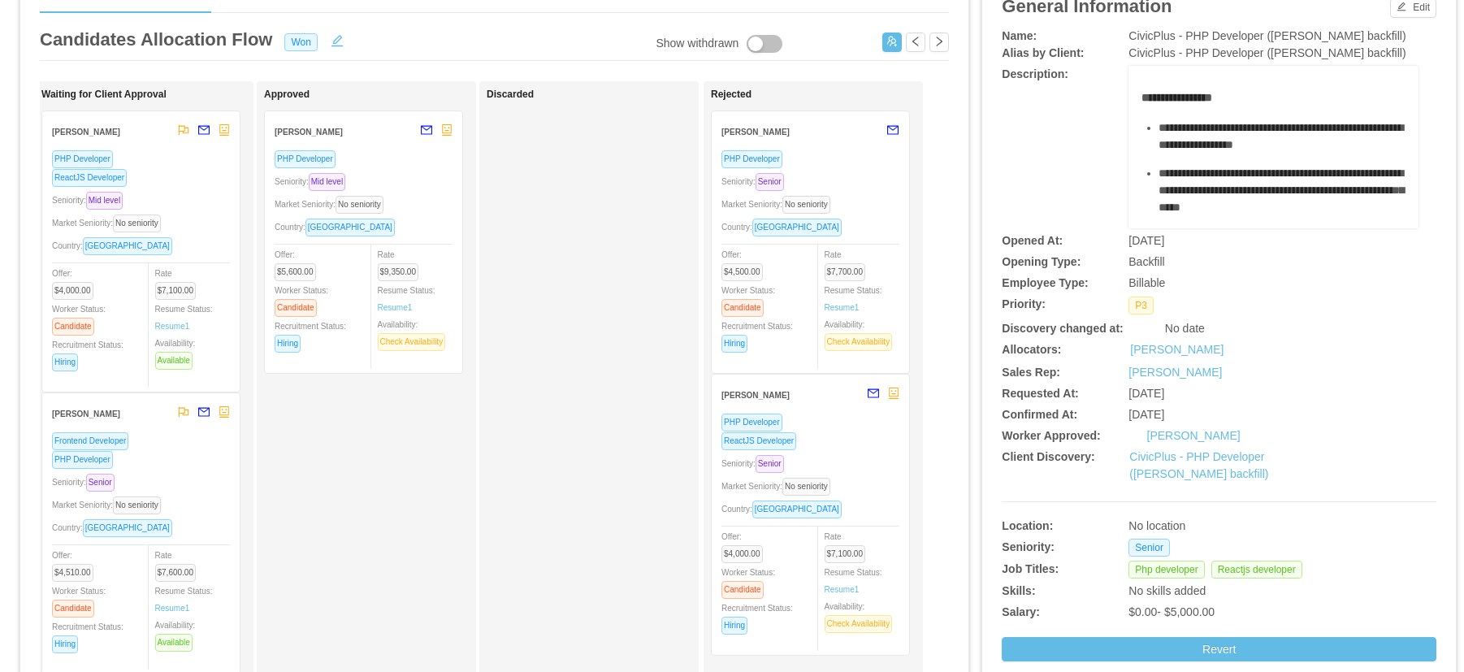
scroll to position [0, 0]
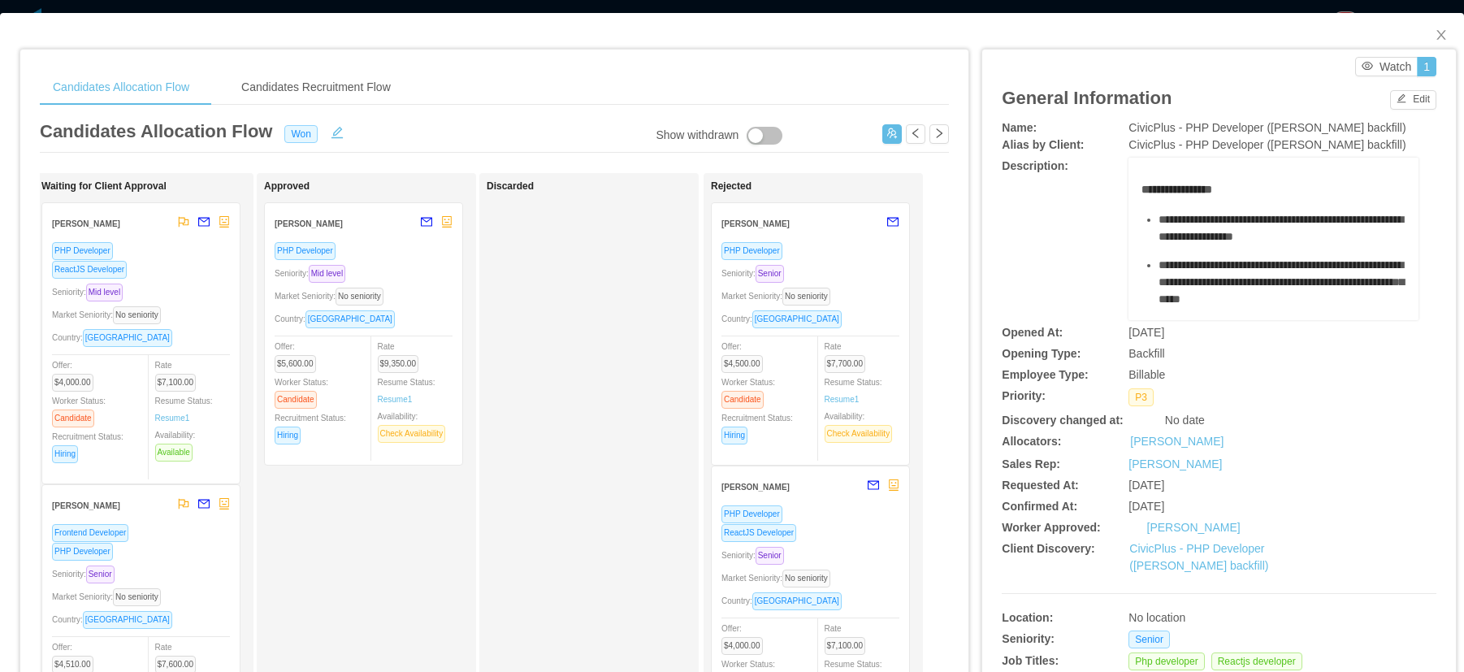
click at [397, 259] on div "PHP Developer" at bounding box center [364, 250] width 178 height 19
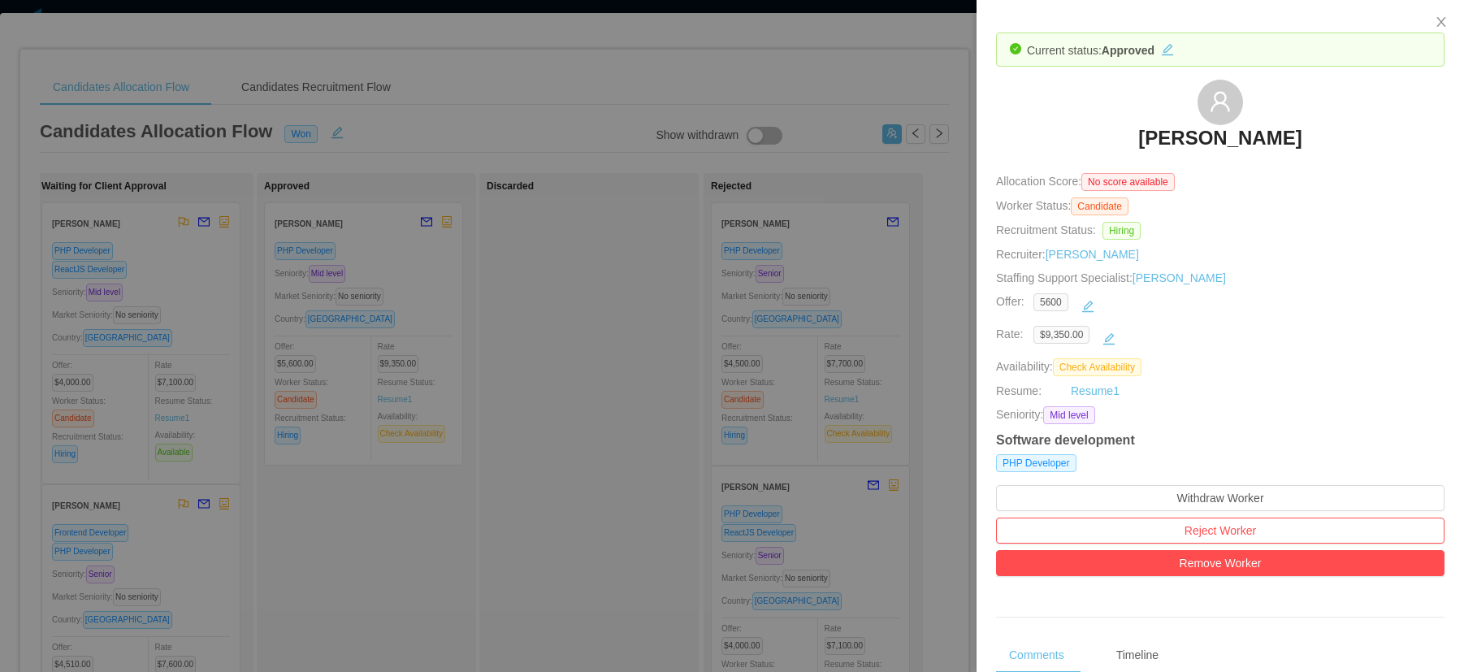
click at [1173, 144] on h3 "Pedro Jordão" at bounding box center [1220, 138] width 163 height 26
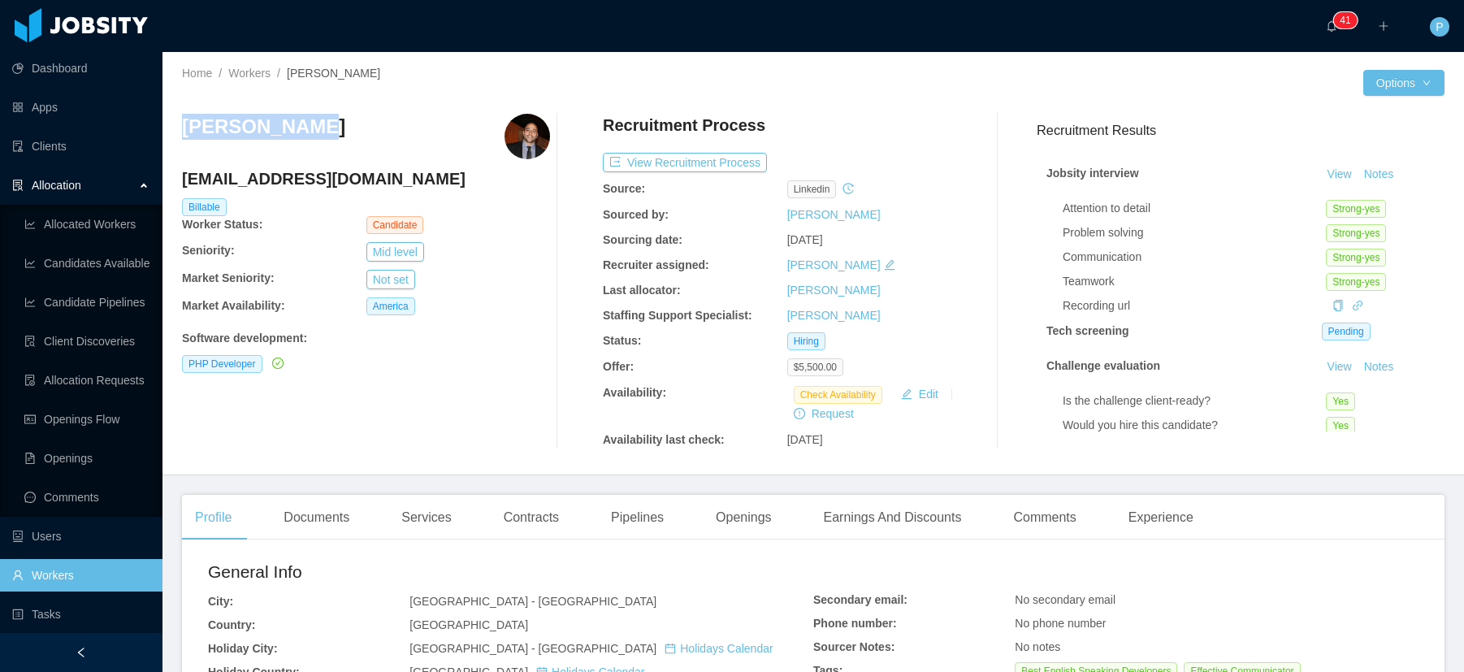
drag, startPoint x: 302, startPoint y: 128, endPoint x: 175, endPoint y: 129, distance: 127.6
click at [175, 129] on div "Home / Workers / Pedro Jordão / Options Pedro Jordão pedrojordaorezende@gmail.c…" at bounding box center [814, 263] width 1302 height 423
copy h3 "Pedro Jordão"
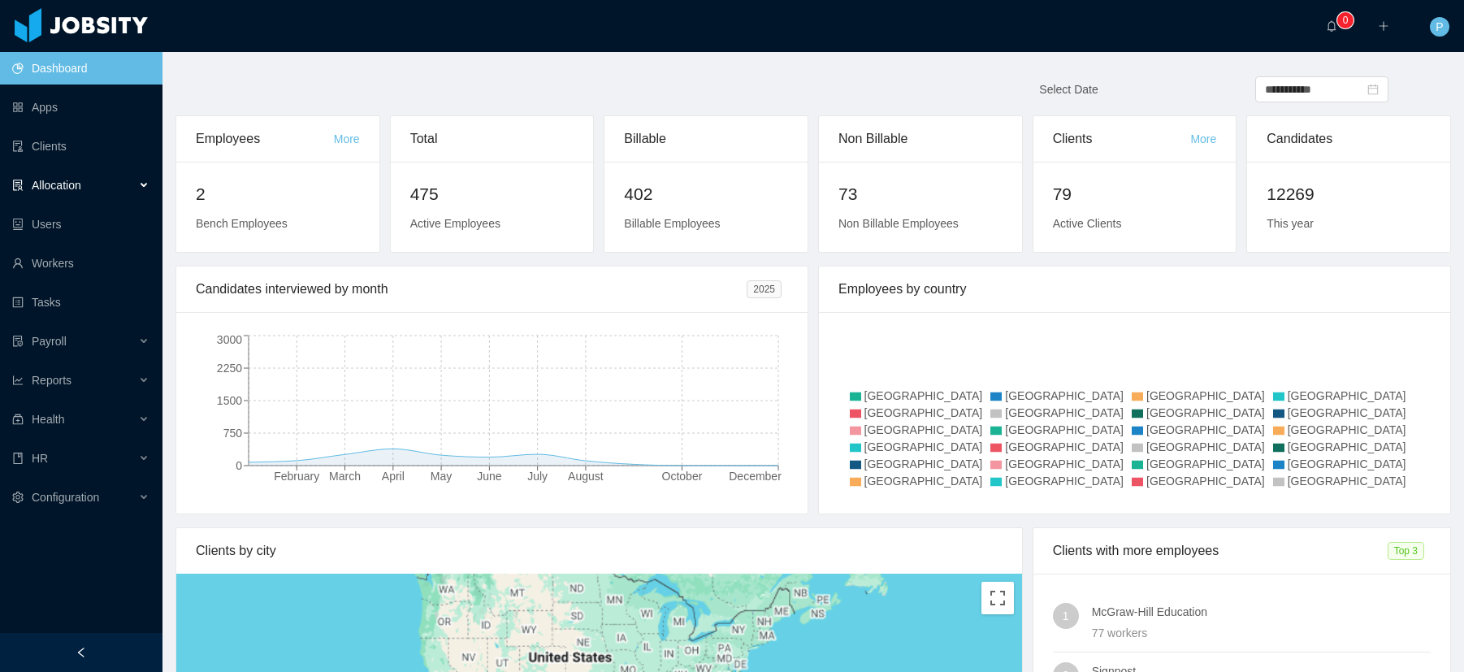
click at [76, 188] on span "Allocation" at bounding box center [57, 185] width 50 height 13
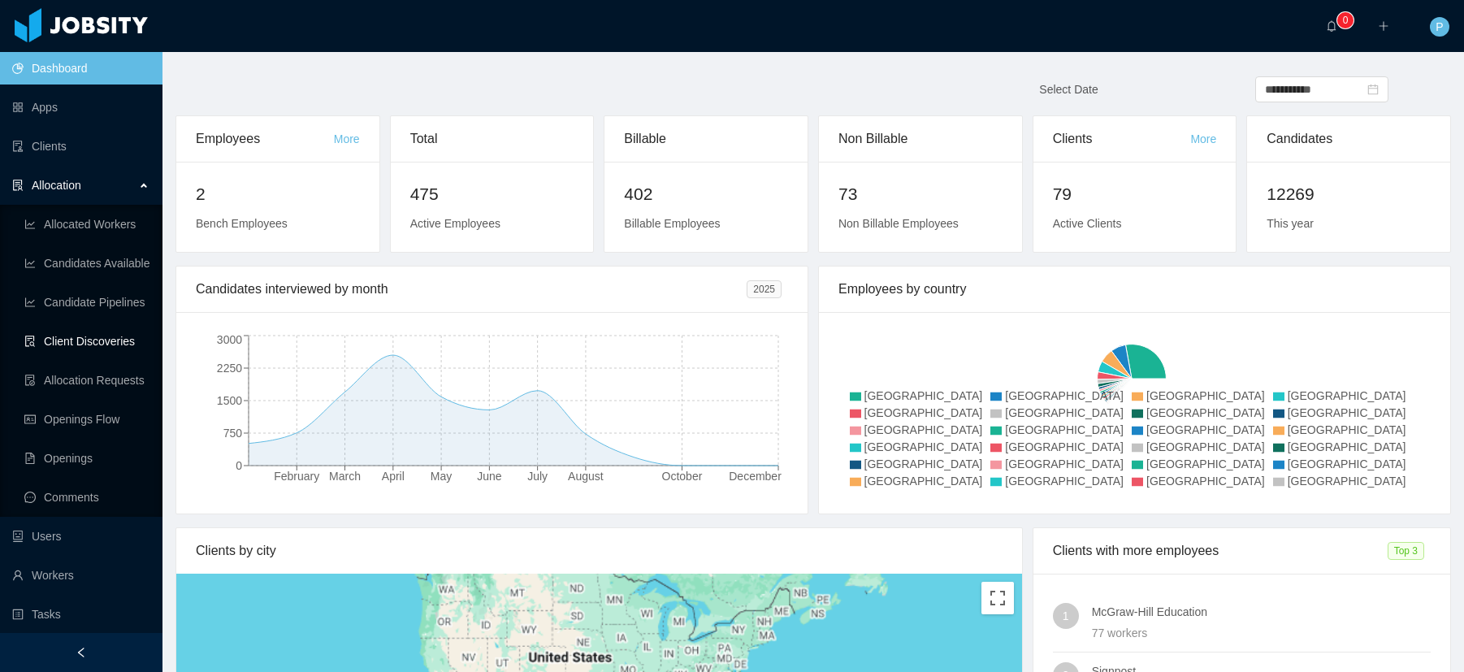
click at [83, 333] on link "Client Discoveries" at bounding box center [86, 341] width 125 height 33
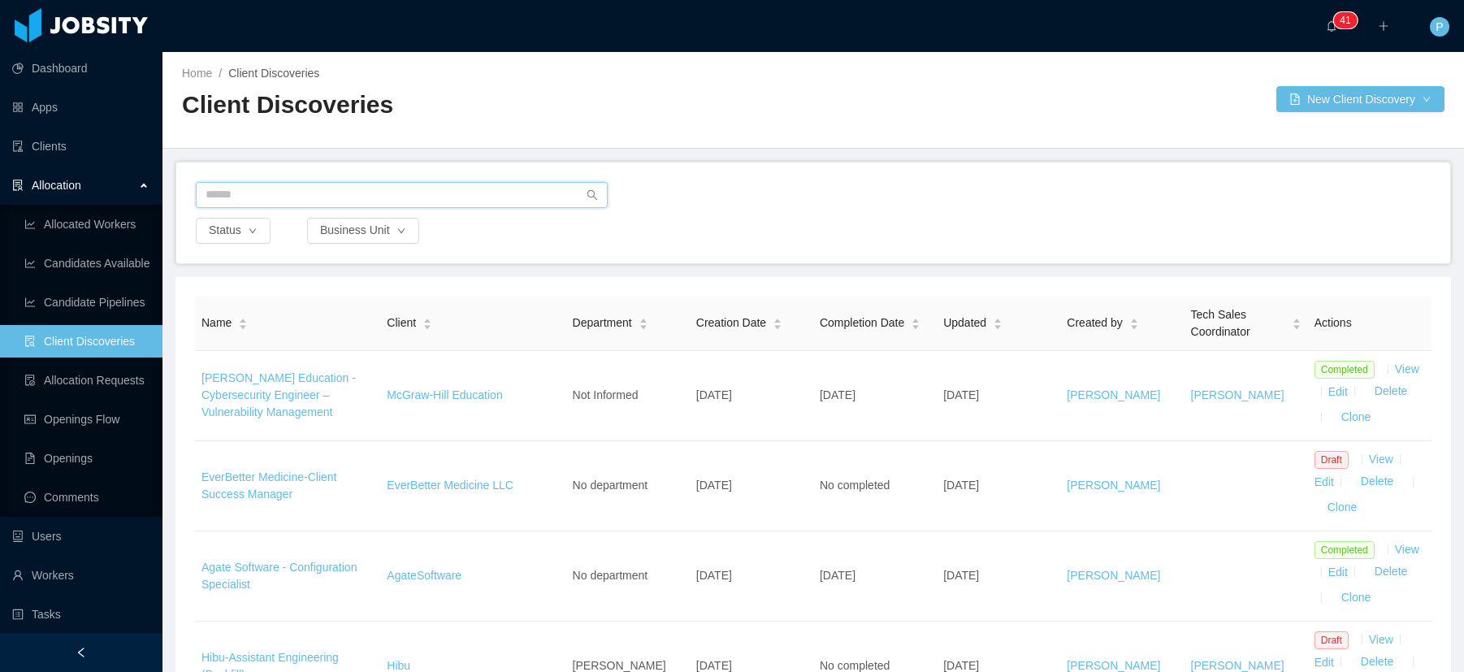
click at [269, 188] on input "text" at bounding box center [402, 195] width 412 height 26
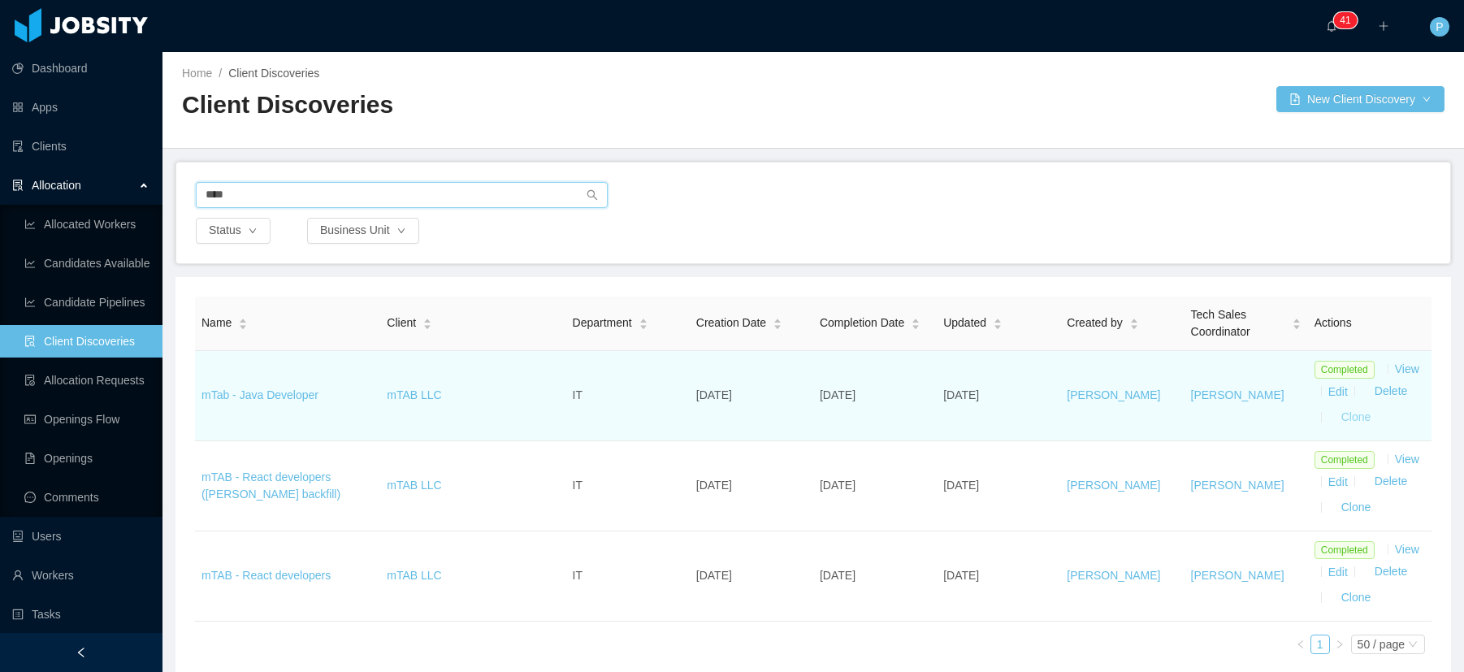
type input "****"
click at [1345, 419] on button "Clone" at bounding box center [1357, 418] width 56 height 26
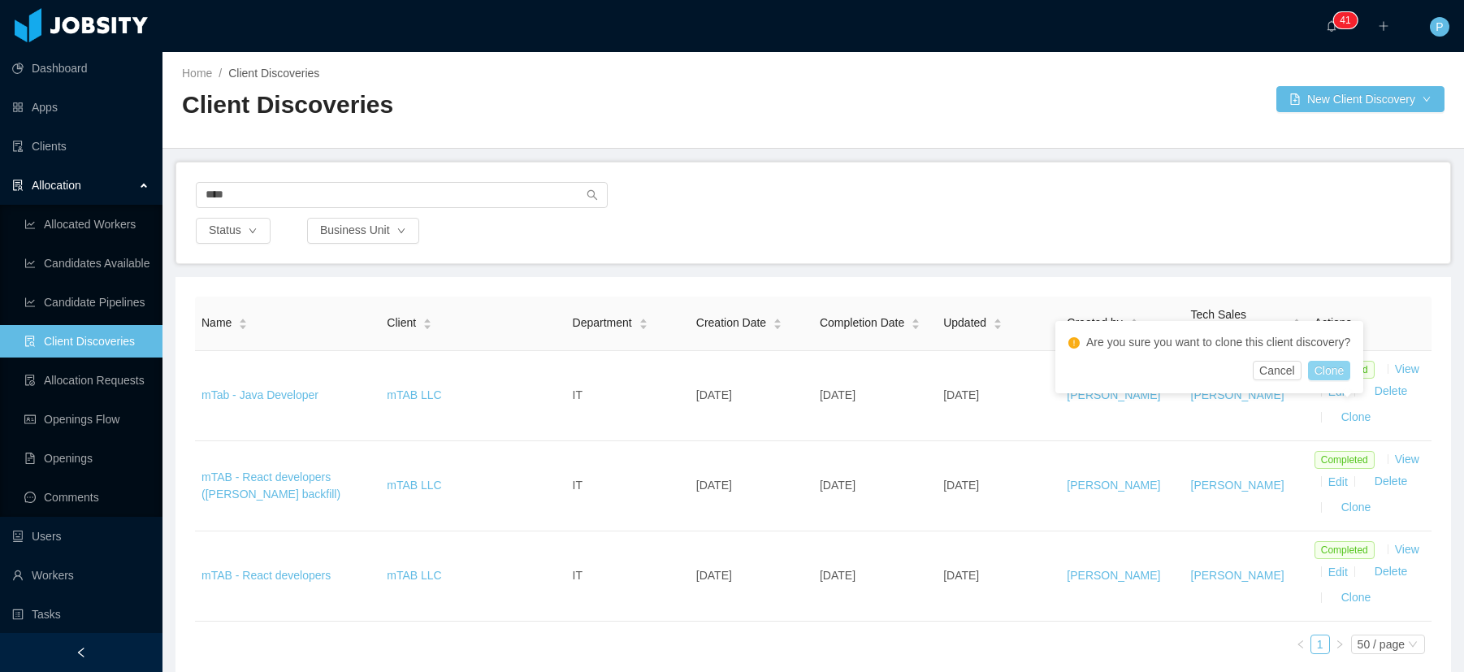
click at [1342, 366] on button "Clone" at bounding box center [1329, 371] width 43 height 20
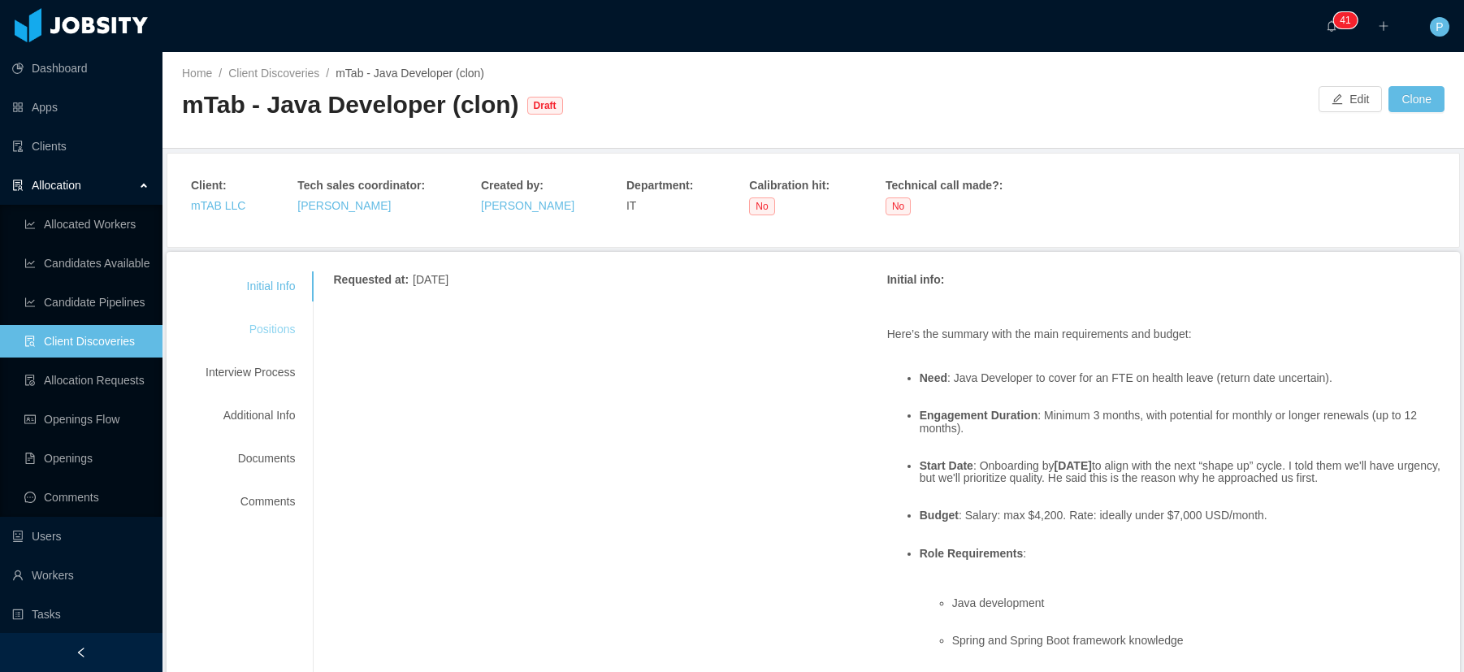
click at [287, 327] on div "Positions" at bounding box center [250, 329] width 128 height 30
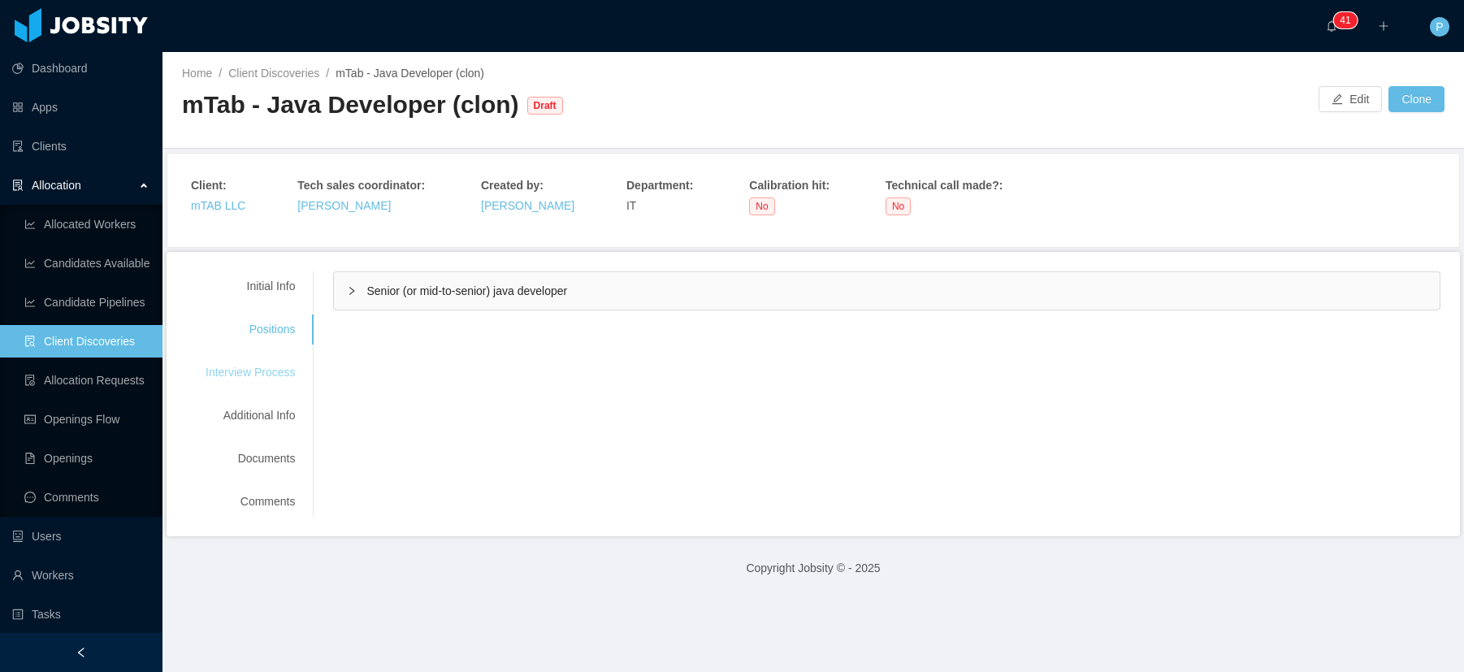
click at [278, 373] on div "Interview Process" at bounding box center [250, 373] width 128 height 30
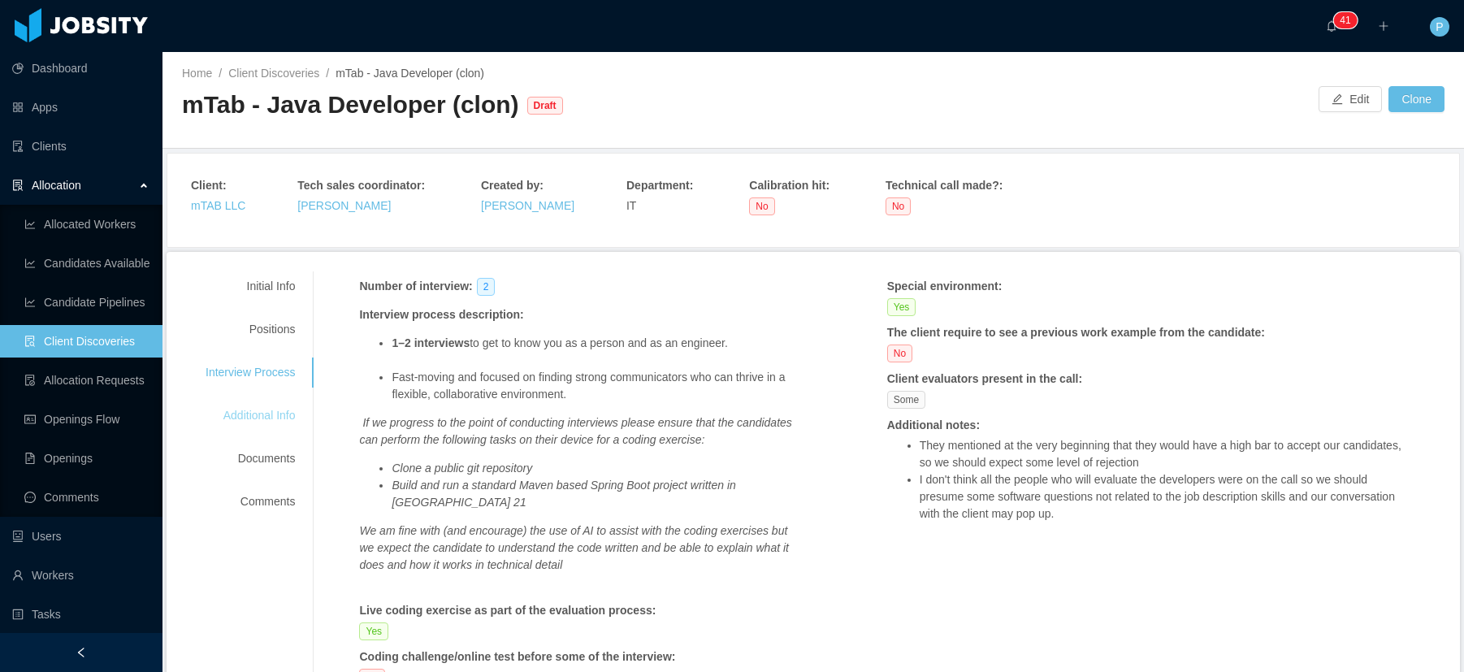
click at [267, 413] on div "Additional Info" at bounding box center [250, 416] width 128 height 30
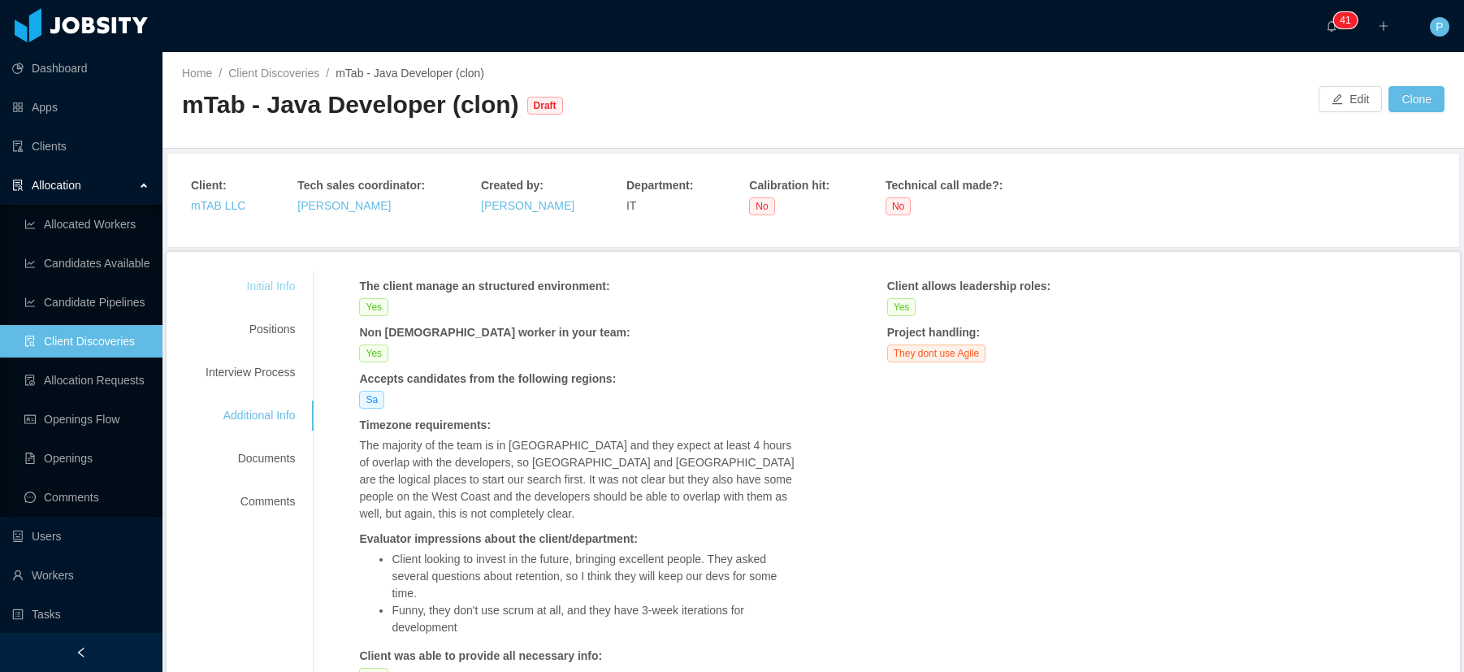
click at [265, 289] on div "Initial Info" at bounding box center [250, 286] width 128 height 30
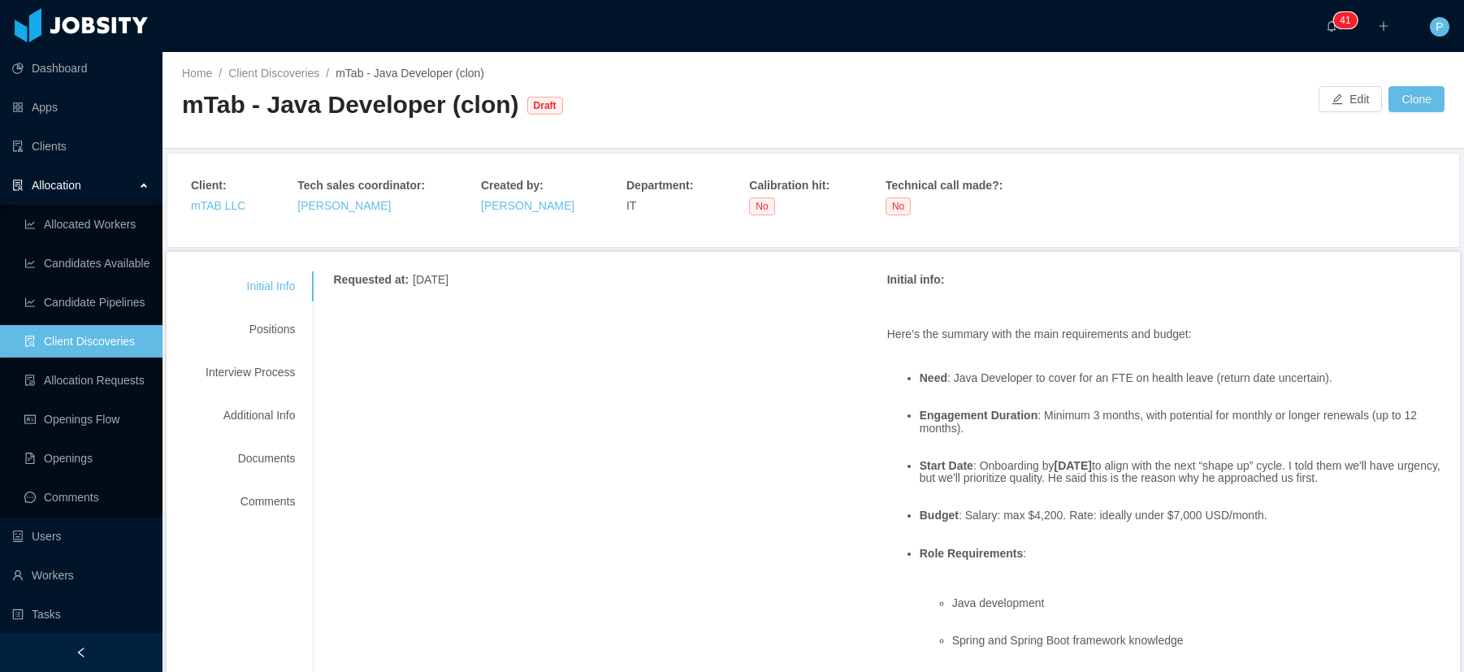
click at [534, 87] on div "Draft" at bounding box center [548, 103] width 42 height 37
click at [535, 106] on span "Draft" at bounding box center [545, 106] width 36 height 18
click at [1335, 97] on button "Edit" at bounding box center [1350, 99] width 63 height 26
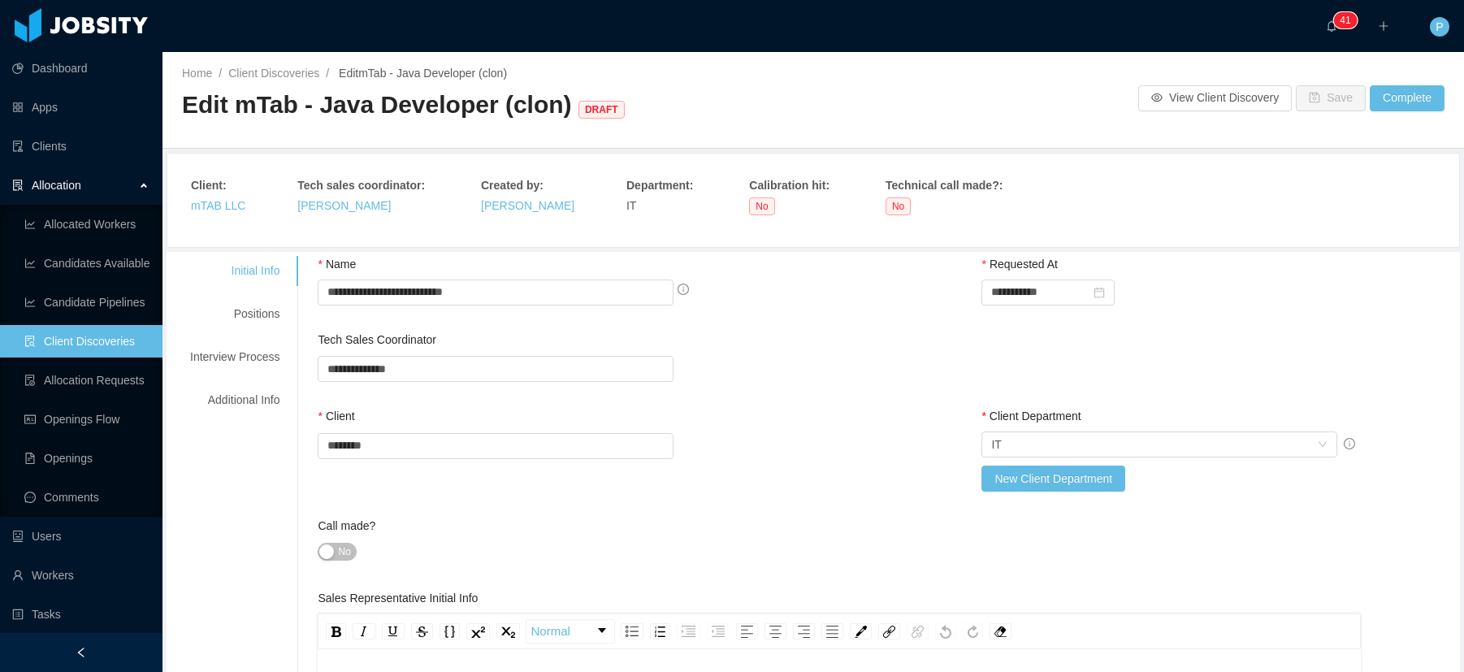
click at [727, 101] on h2 "Edit mTab - Java Developer (clon) DRAFT" at bounding box center [497, 105] width 631 height 33
click at [460, 381] on div "**********" at bounding box center [496, 369] width 356 height 28
click at [349, 397] on li "[PERSON_NAME]" at bounding box center [496, 401] width 351 height 26
type input "**********"
click at [848, 368] on div "**********" at bounding box center [887, 370] width 1139 height 77
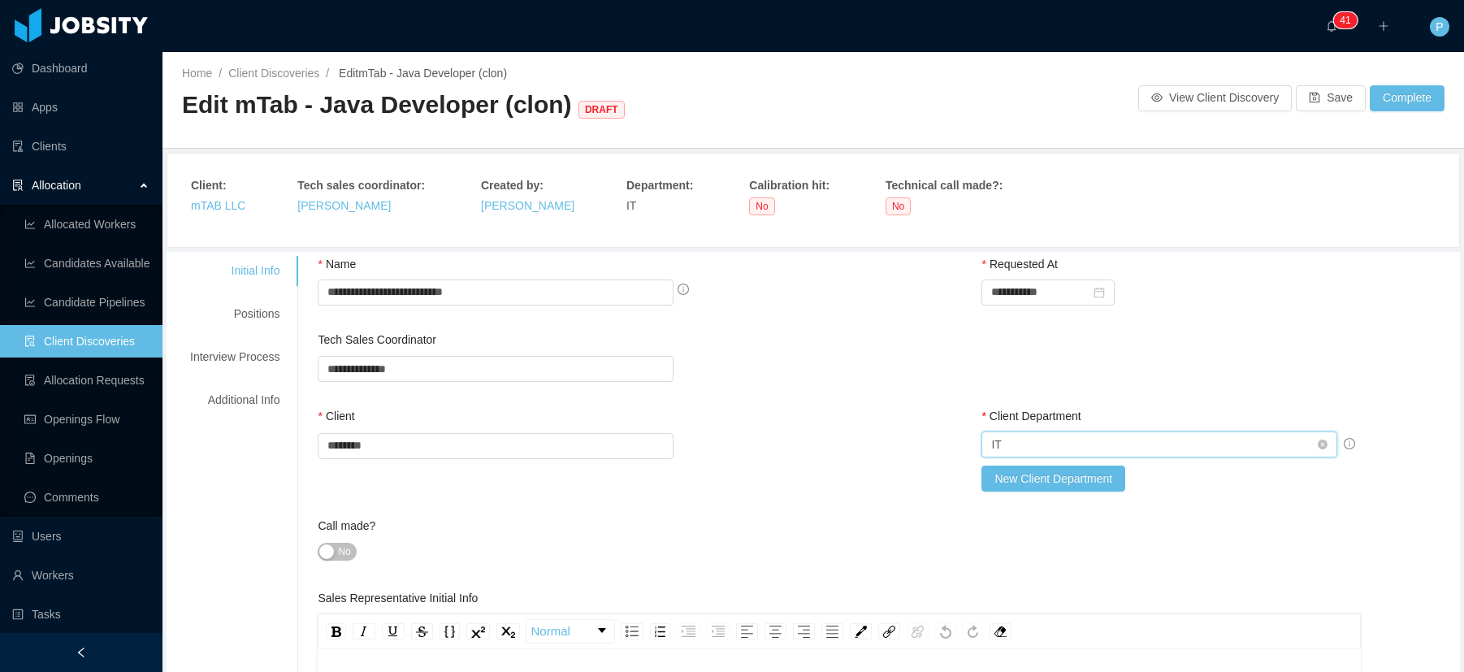
click at [1200, 439] on div "Select Client Department IT" at bounding box center [1154, 444] width 326 height 24
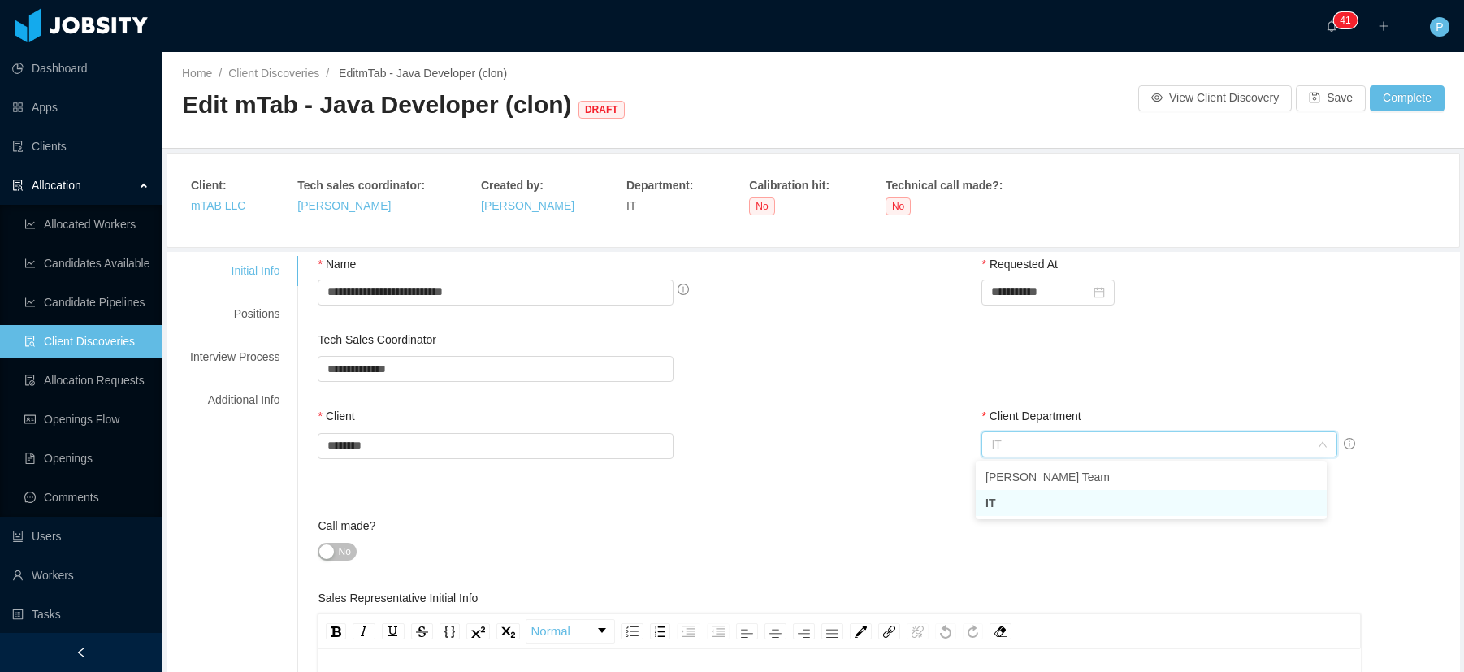
click at [1211, 348] on div "**********" at bounding box center [887, 370] width 1139 height 77
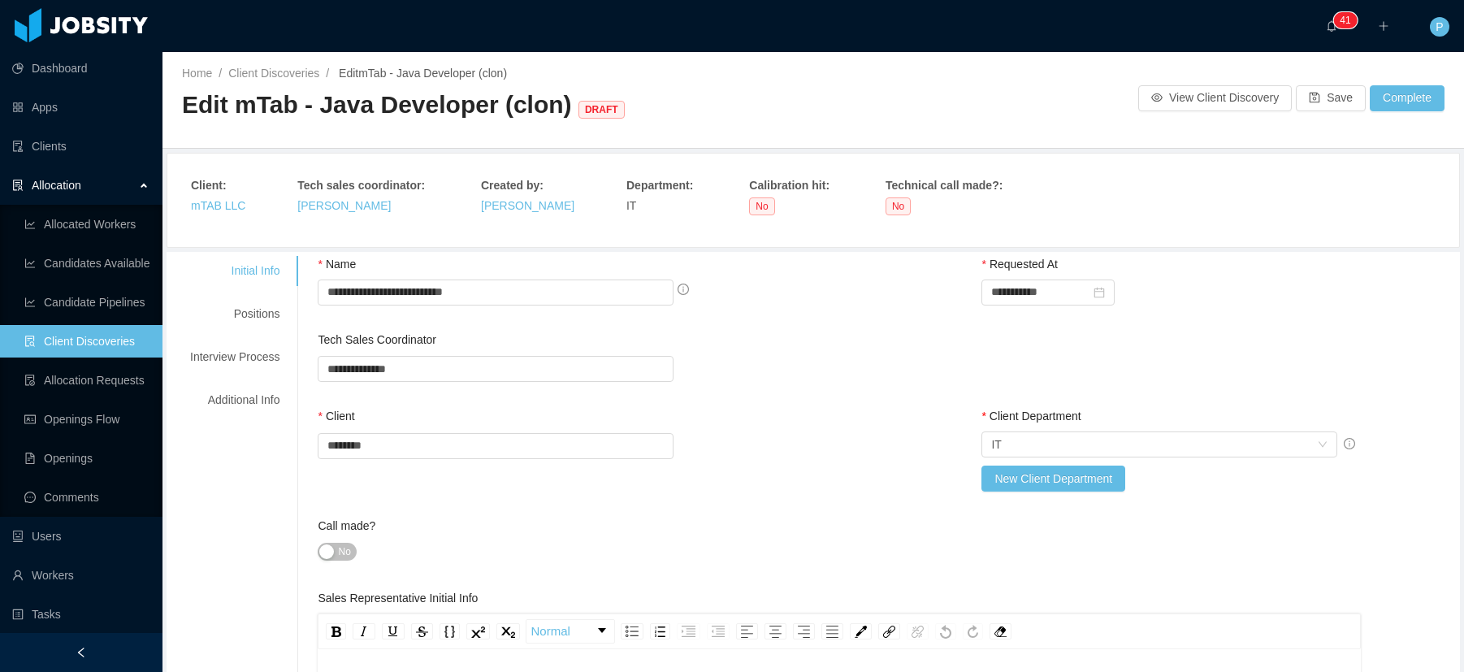
click at [862, 474] on div "Client Search clients ******** mTAB LLC * Client Department Select Client Depar…" at bounding box center [887, 463] width 1139 height 110
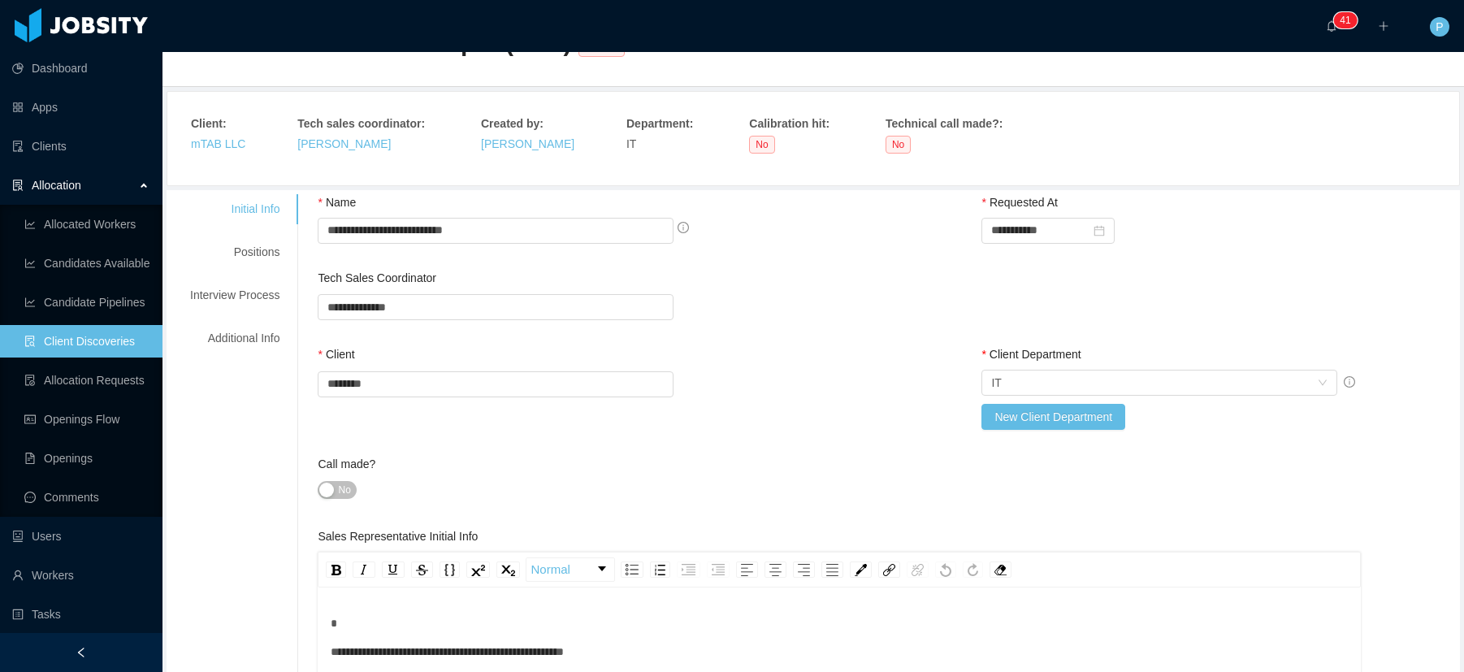
scroll to position [68, 0]
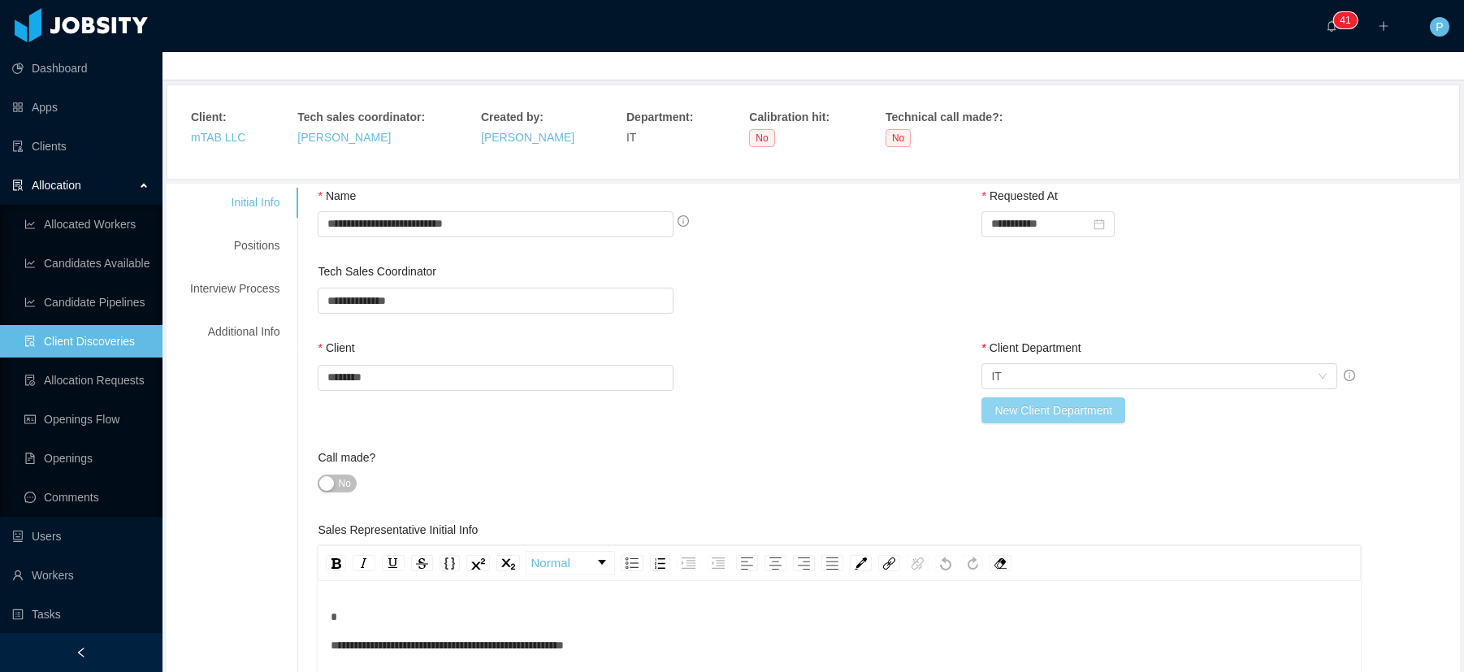
click at [1053, 419] on button "New Client Department" at bounding box center [1054, 410] width 144 height 26
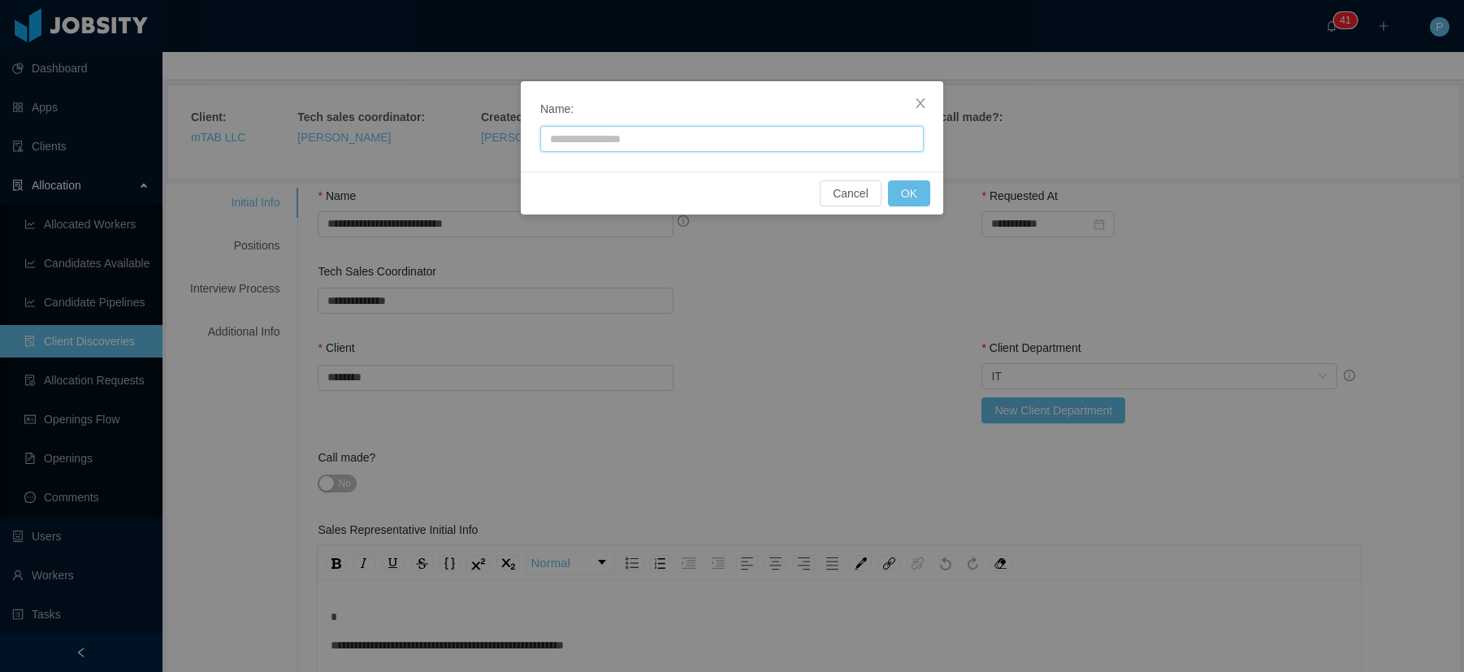
click at [657, 136] on input "text" at bounding box center [732, 139] width 384 height 26
type input "**********"
click at [918, 195] on button "OK" at bounding box center [909, 193] width 42 height 26
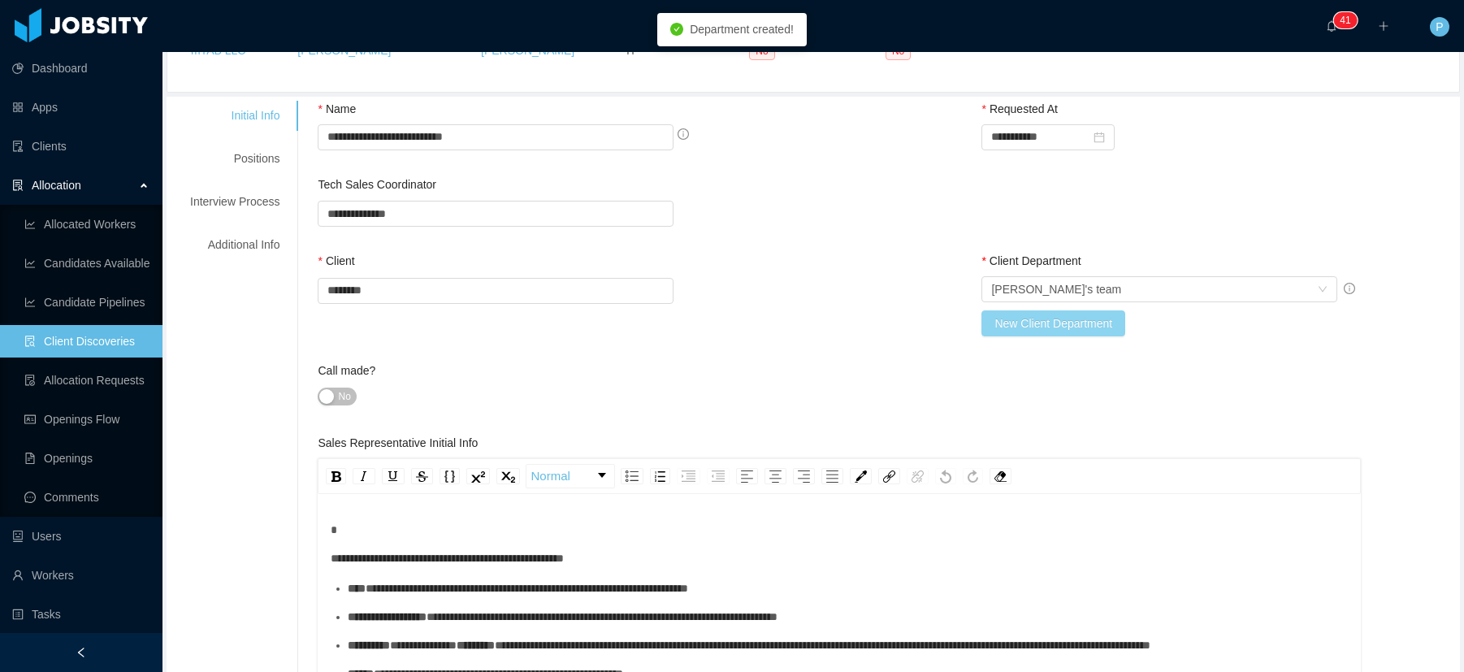
scroll to position [271, 0]
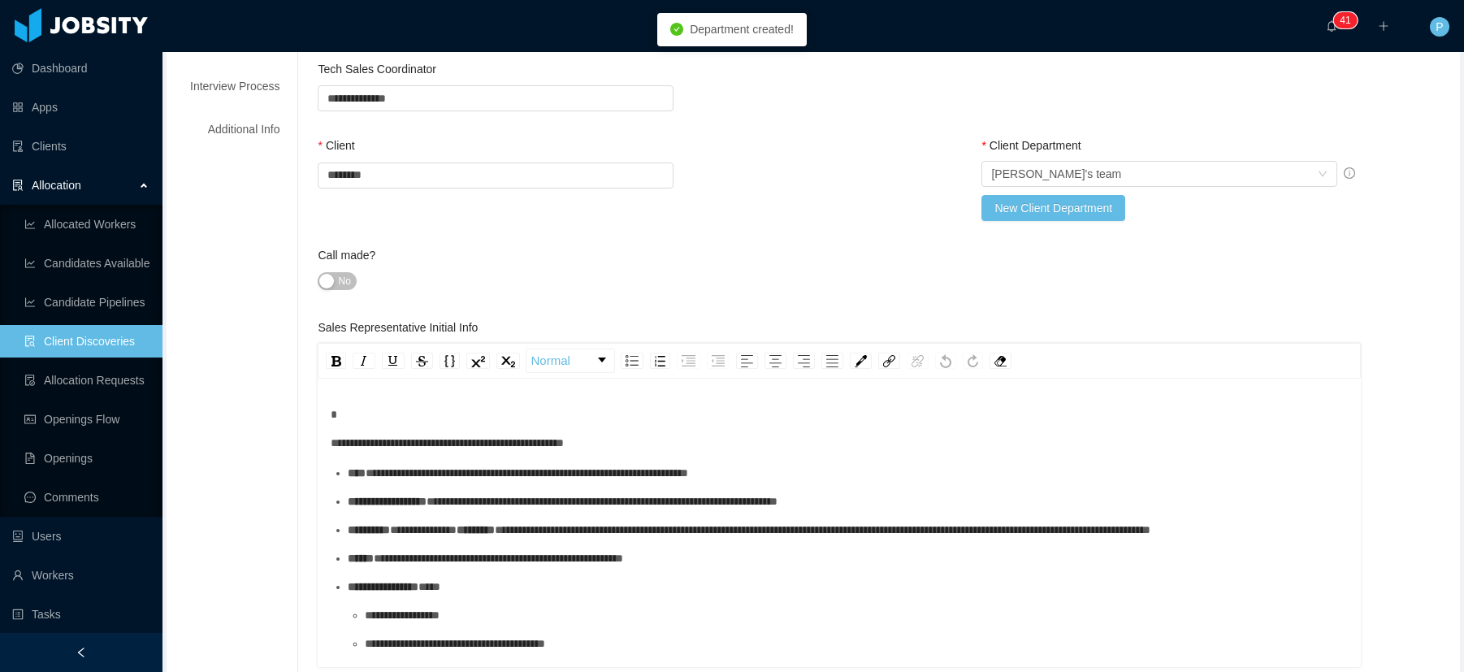
click at [352, 413] on div "rdw-editor" at bounding box center [840, 414] width 1018 height 17
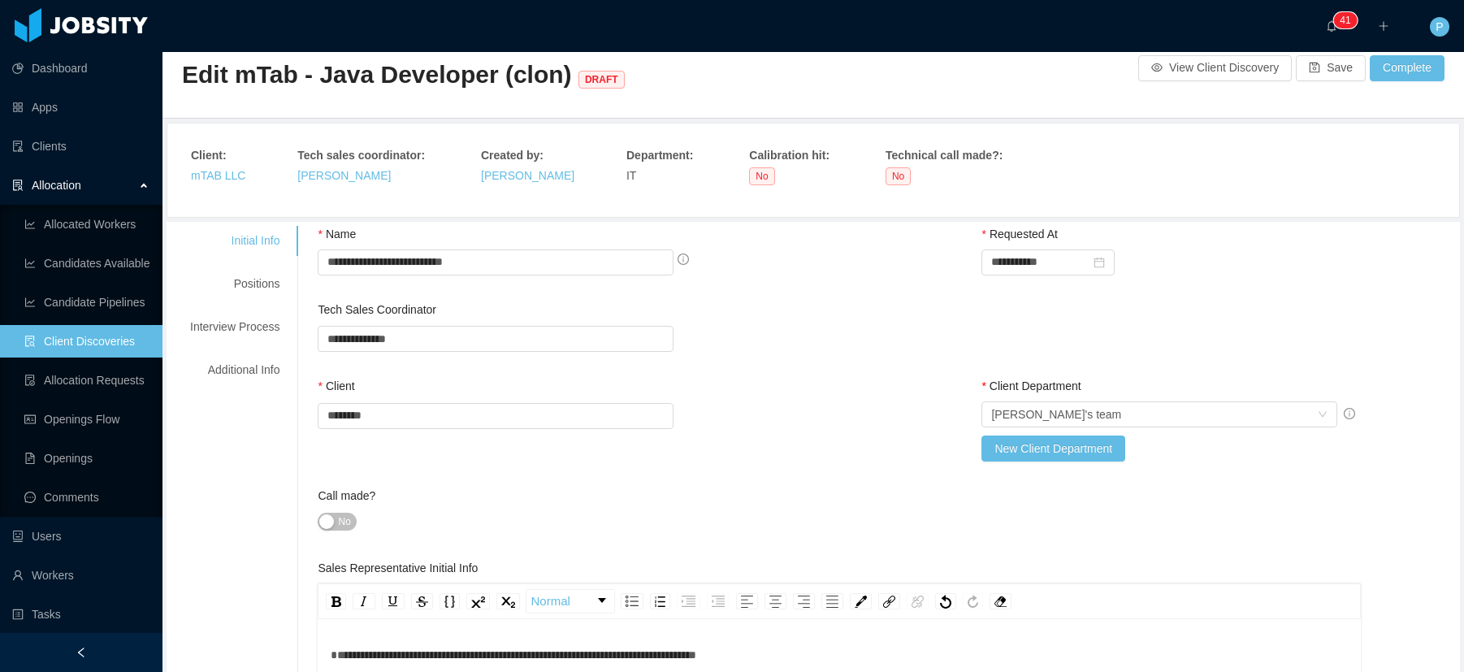
scroll to position [0, 0]
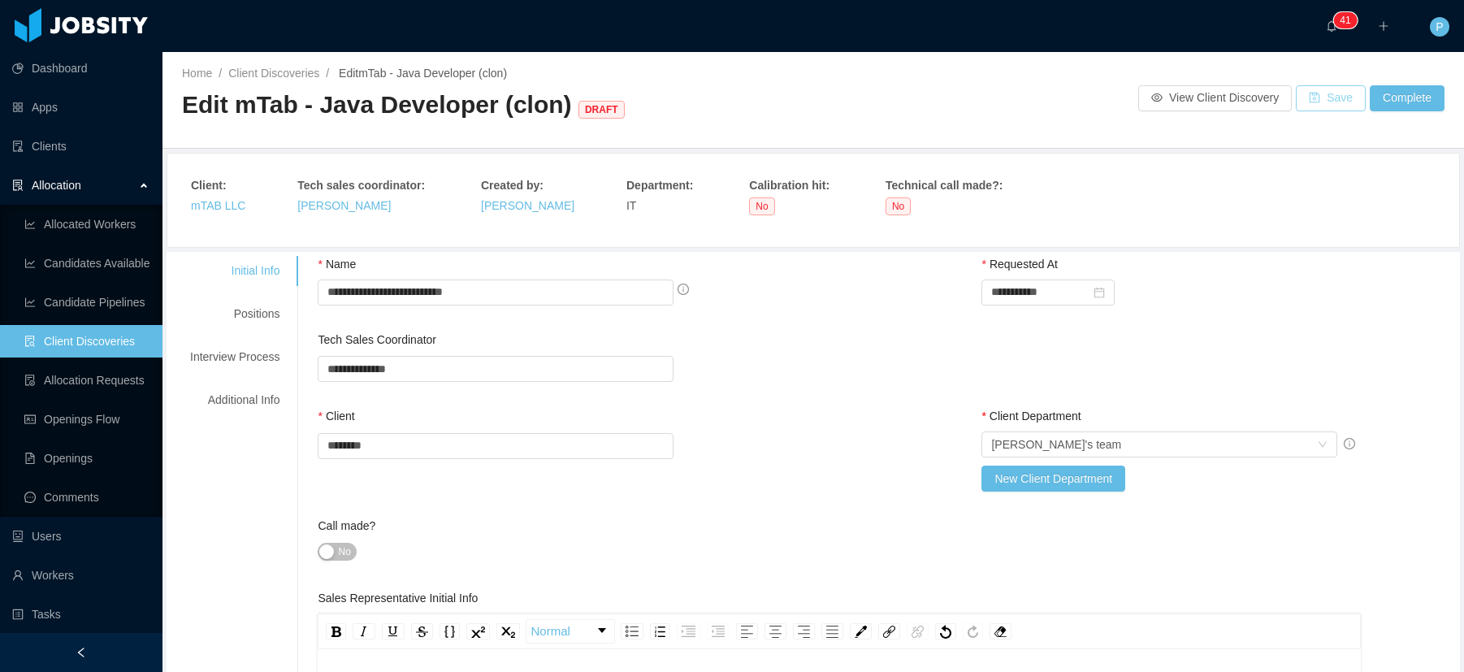
click at [1303, 102] on button "Save" at bounding box center [1331, 98] width 70 height 26
